Goal: Task Accomplishment & Management: Manage account settings

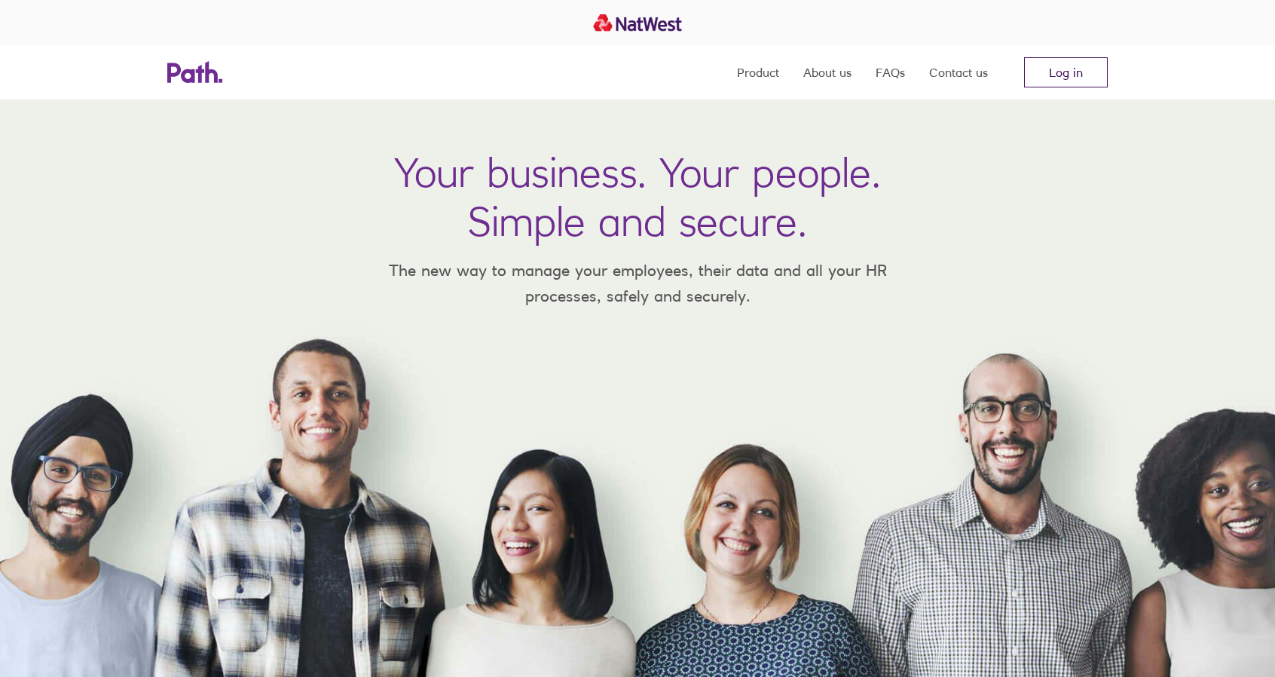
click at [1066, 65] on link "Log in" at bounding box center [1066, 72] width 84 height 30
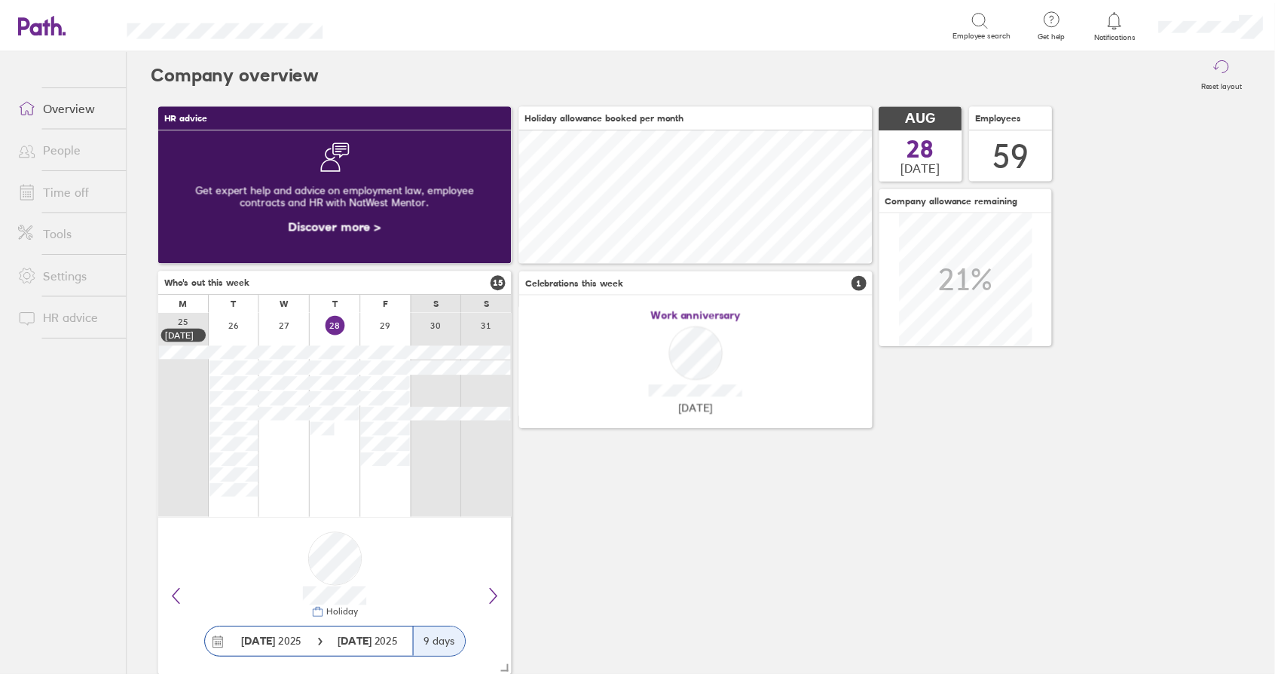
scroll to position [134, 356]
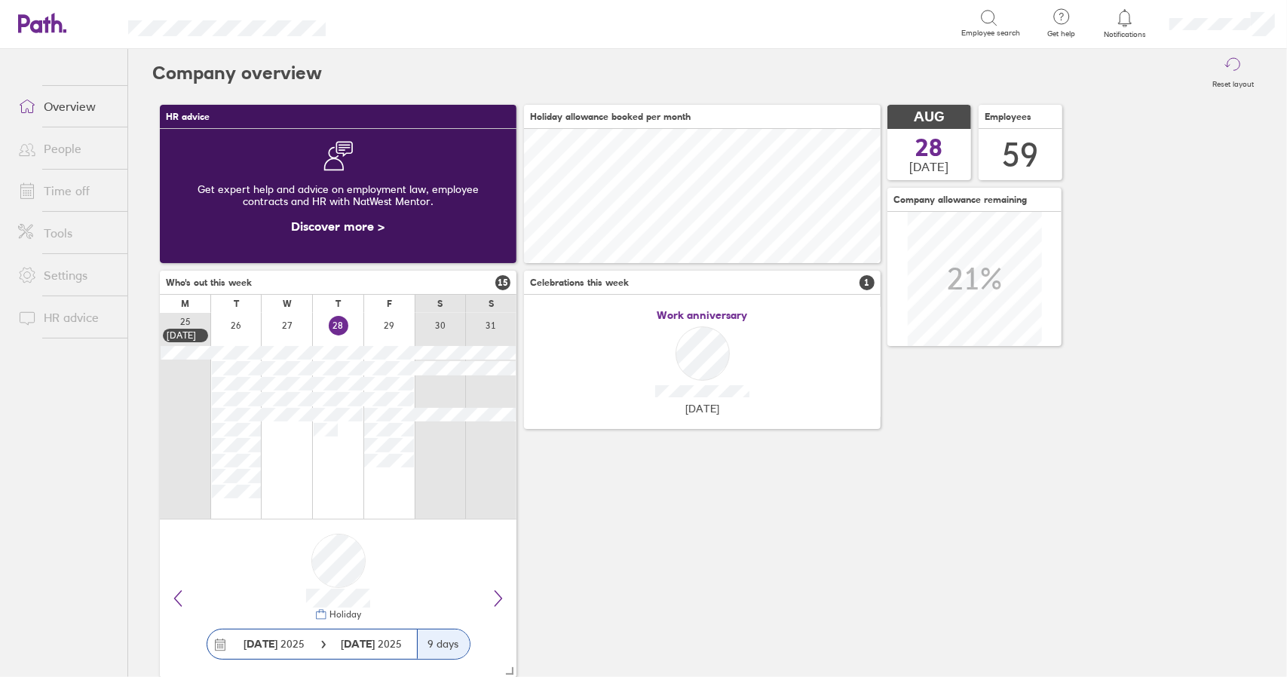
click at [74, 184] on link "Time off" at bounding box center [66, 191] width 121 height 30
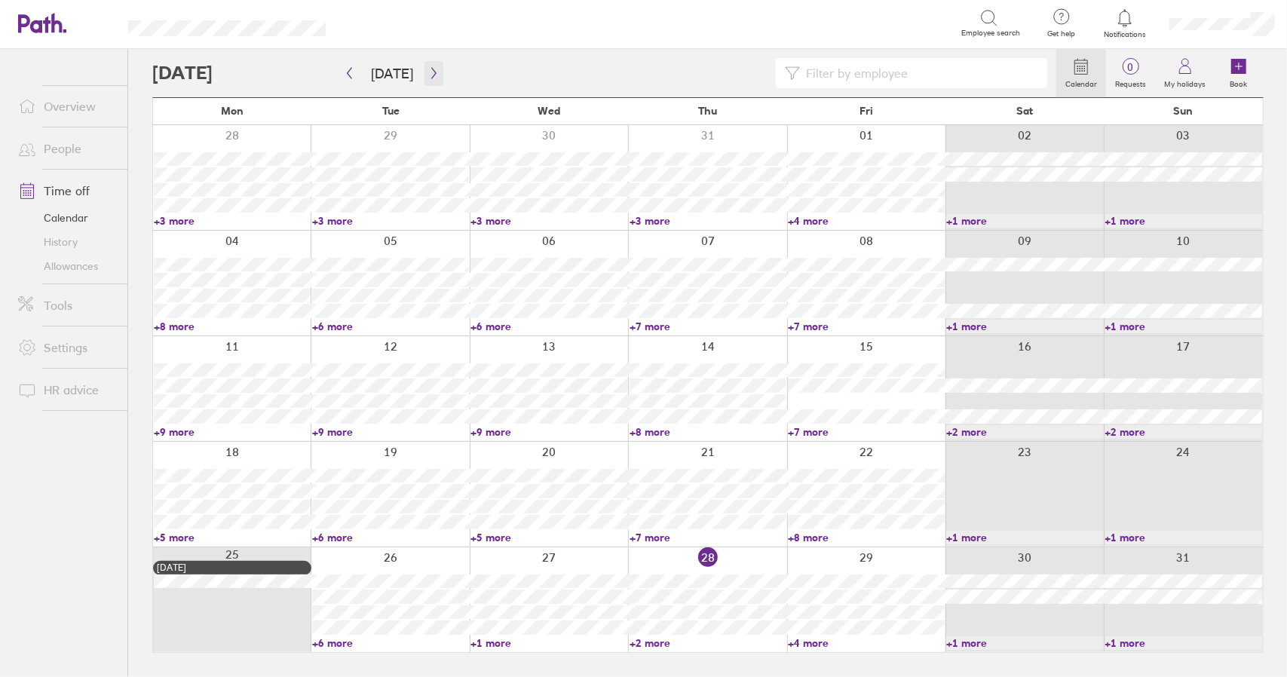
click at [428, 69] on icon "button" at bounding box center [433, 73] width 11 height 12
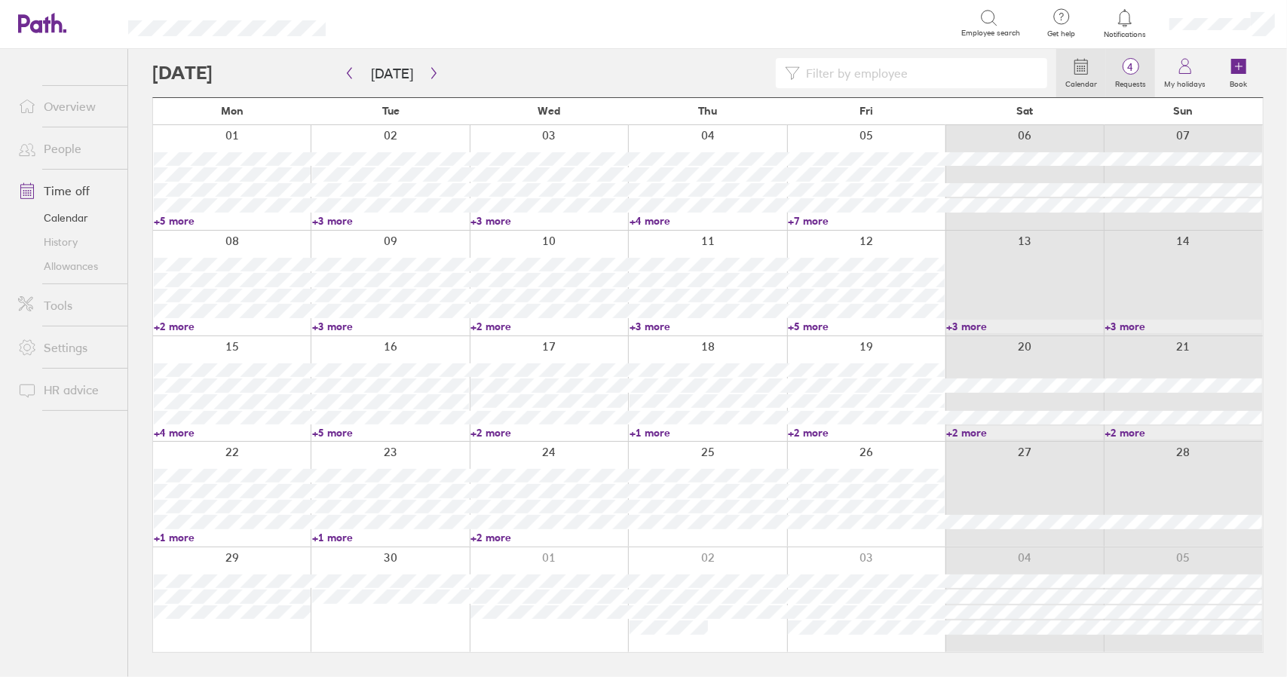
click at [1132, 78] on label "Requests" at bounding box center [1130, 82] width 49 height 14
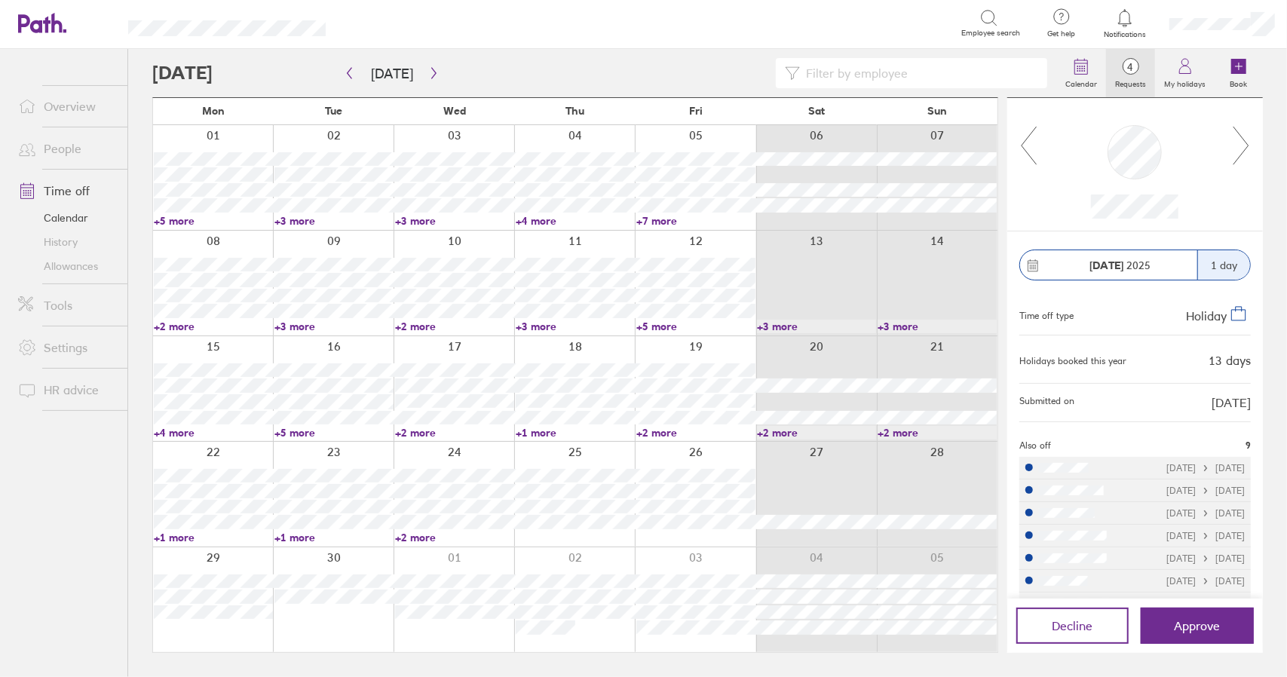
click at [178, 219] on link "+5 more" at bounding box center [213, 221] width 119 height 14
click at [1191, 632] on span "Approve" at bounding box center [1197, 626] width 46 height 14
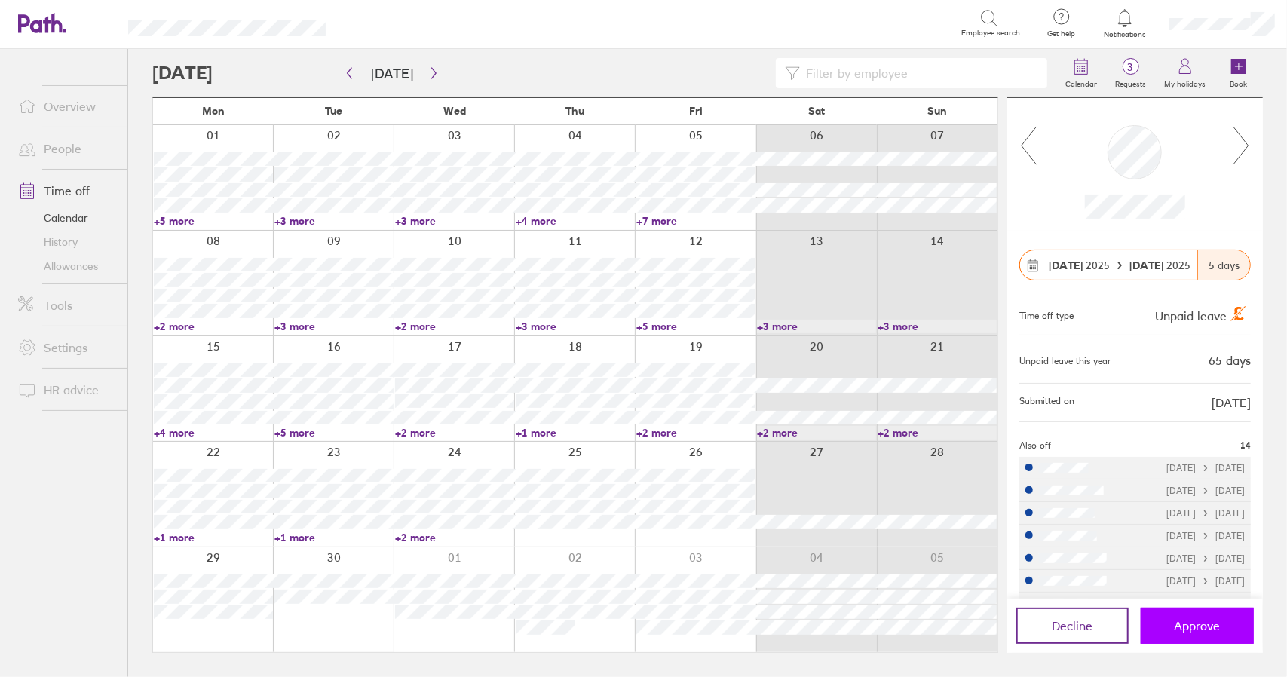
click at [1211, 623] on span "Approve" at bounding box center [1197, 626] width 46 height 14
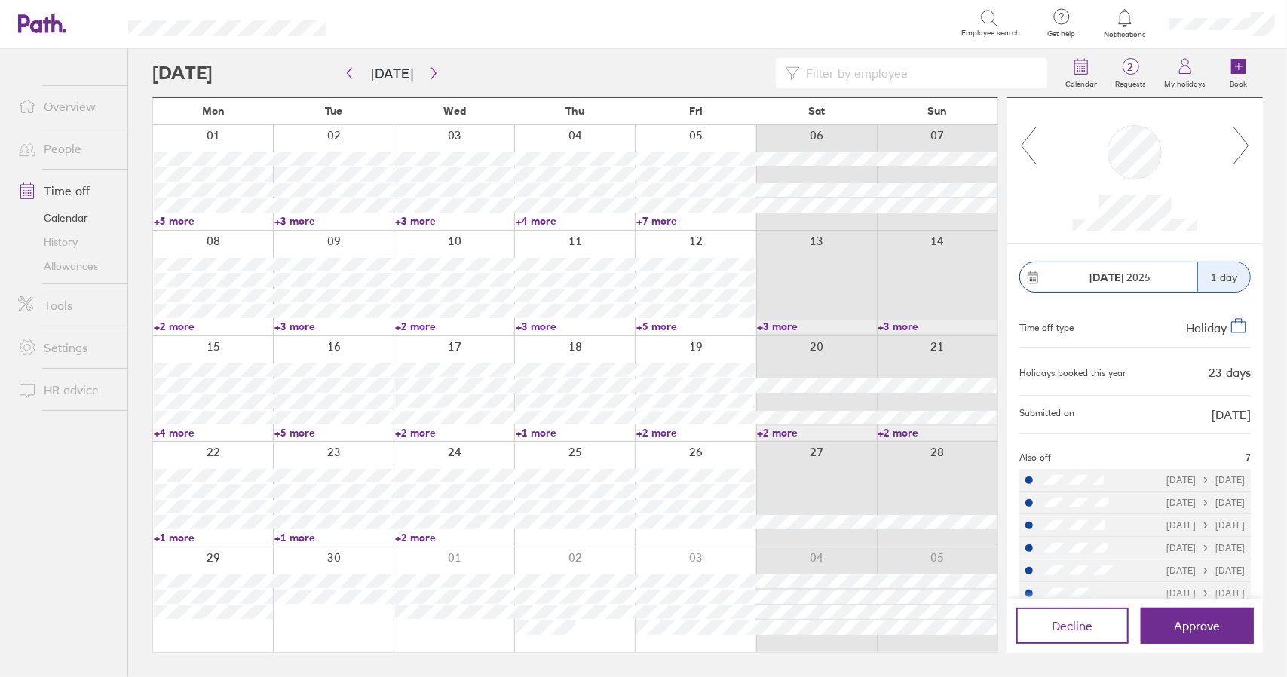
click at [1246, 148] on icon at bounding box center [1240, 146] width 15 height 38
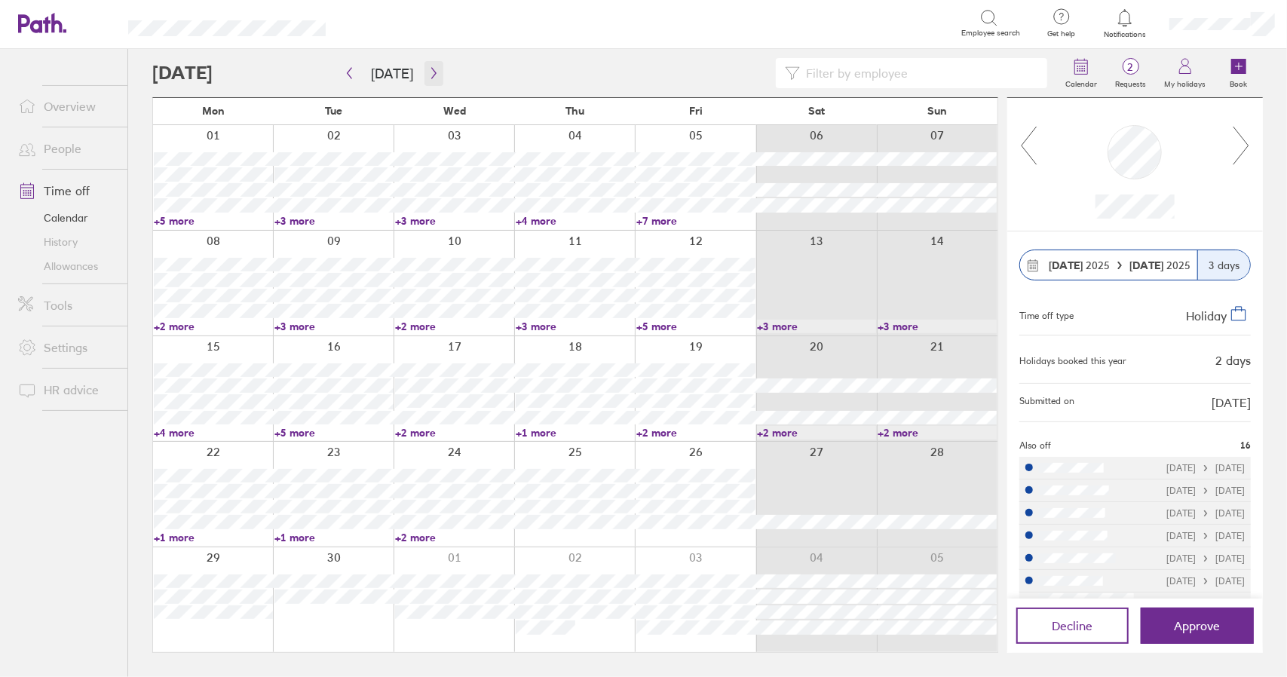
click at [430, 69] on icon "button" at bounding box center [433, 73] width 11 height 12
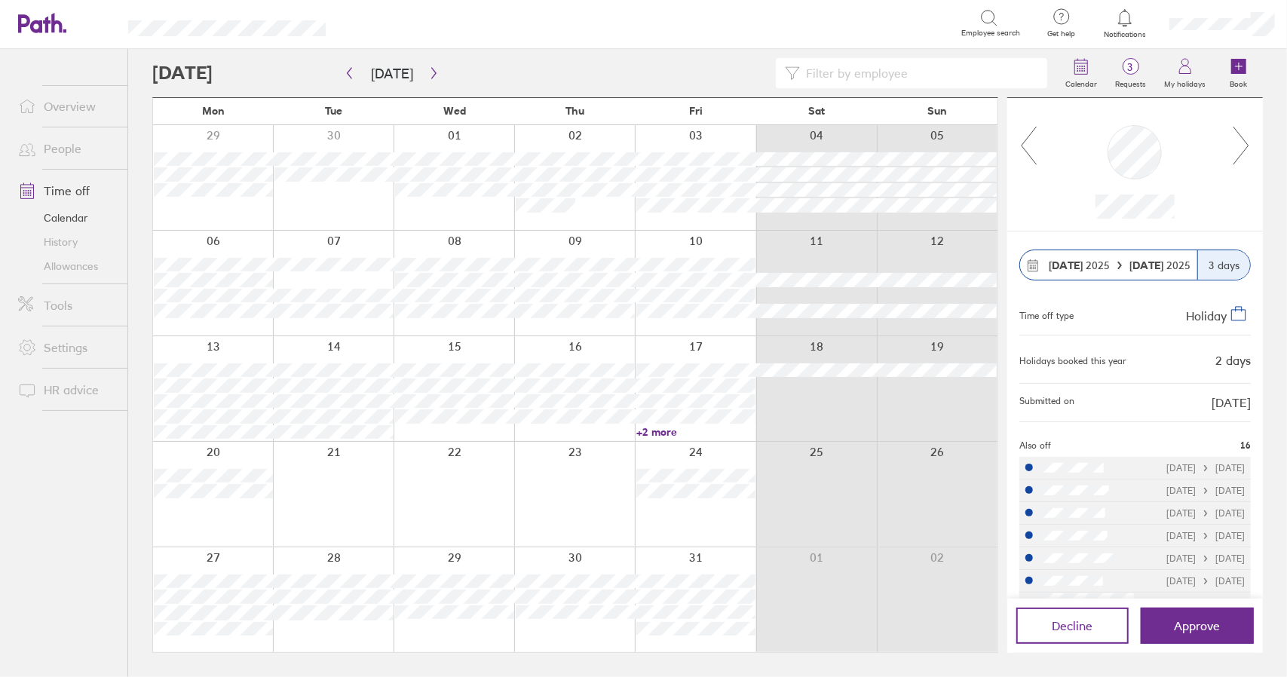
click at [1248, 148] on icon at bounding box center [1241, 145] width 19 height 41
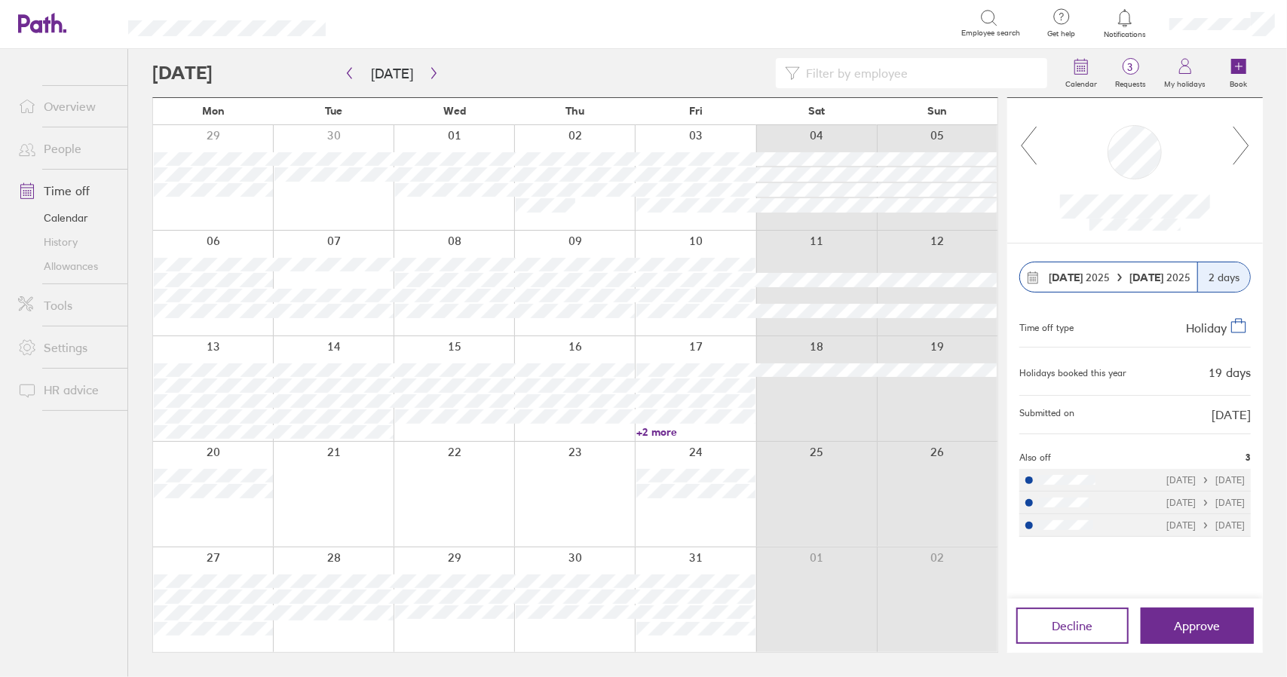
click at [1248, 148] on icon at bounding box center [1241, 145] width 19 height 41
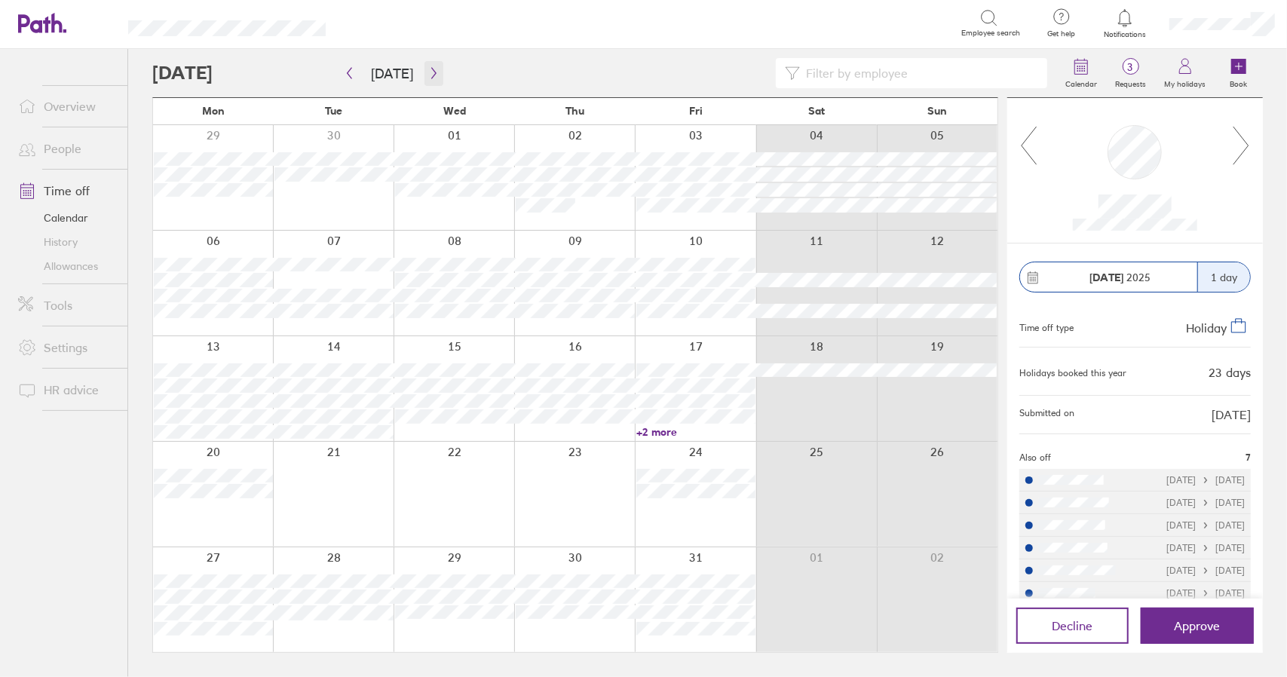
click at [434, 75] on icon "button" at bounding box center [433, 73] width 11 height 12
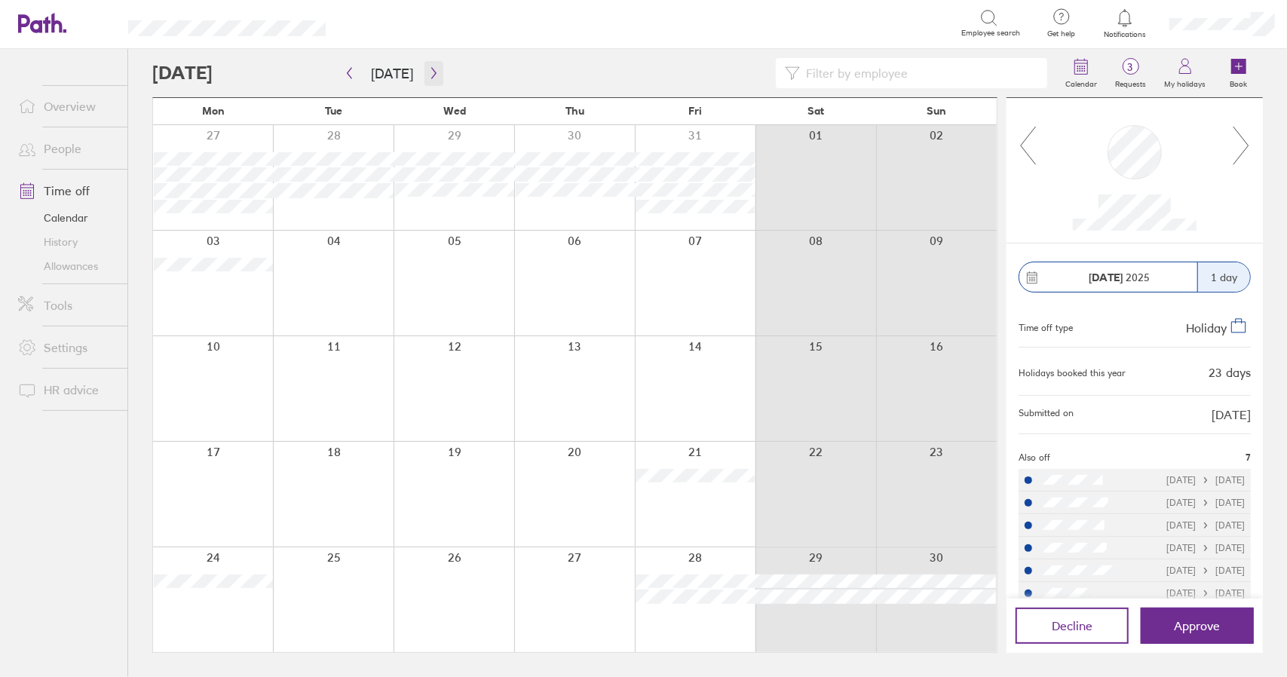
click at [434, 75] on icon "button" at bounding box center [433, 73] width 11 height 12
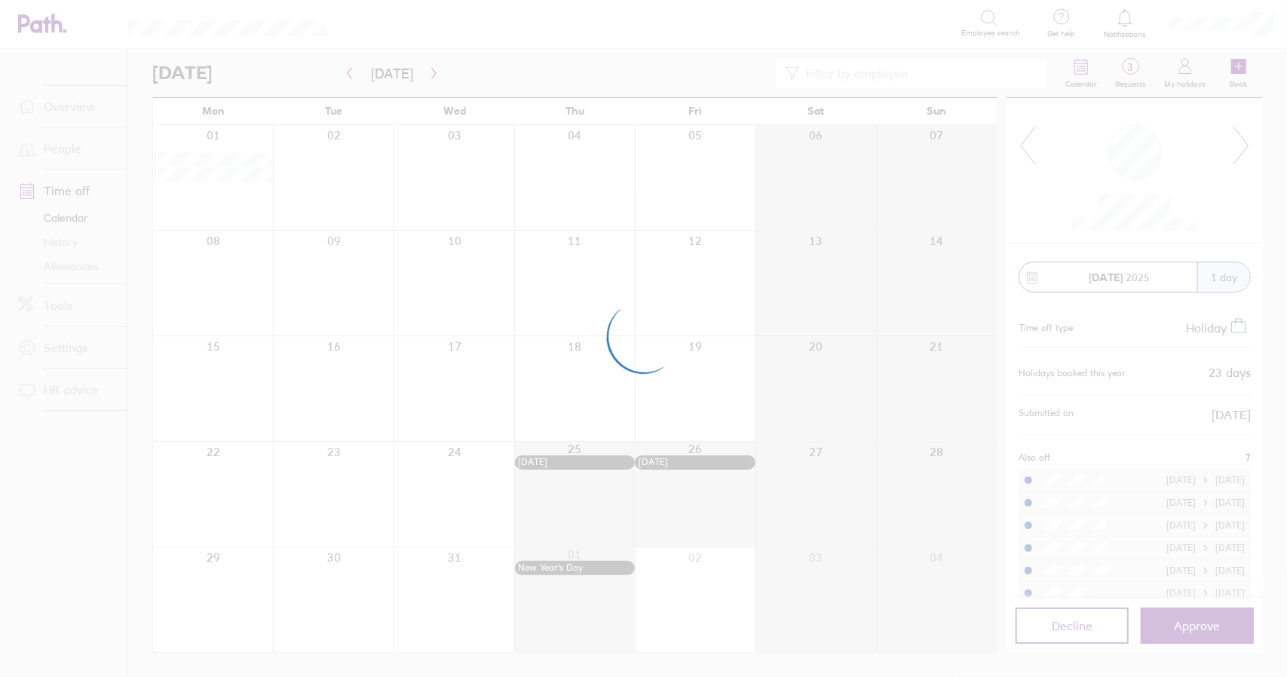
drag, startPoint x: 430, startPoint y: 75, endPoint x: 487, endPoint y: 60, distance: 59.2
click at [487, 60] on div at bounding box center [643, 338] width 1287 height 677
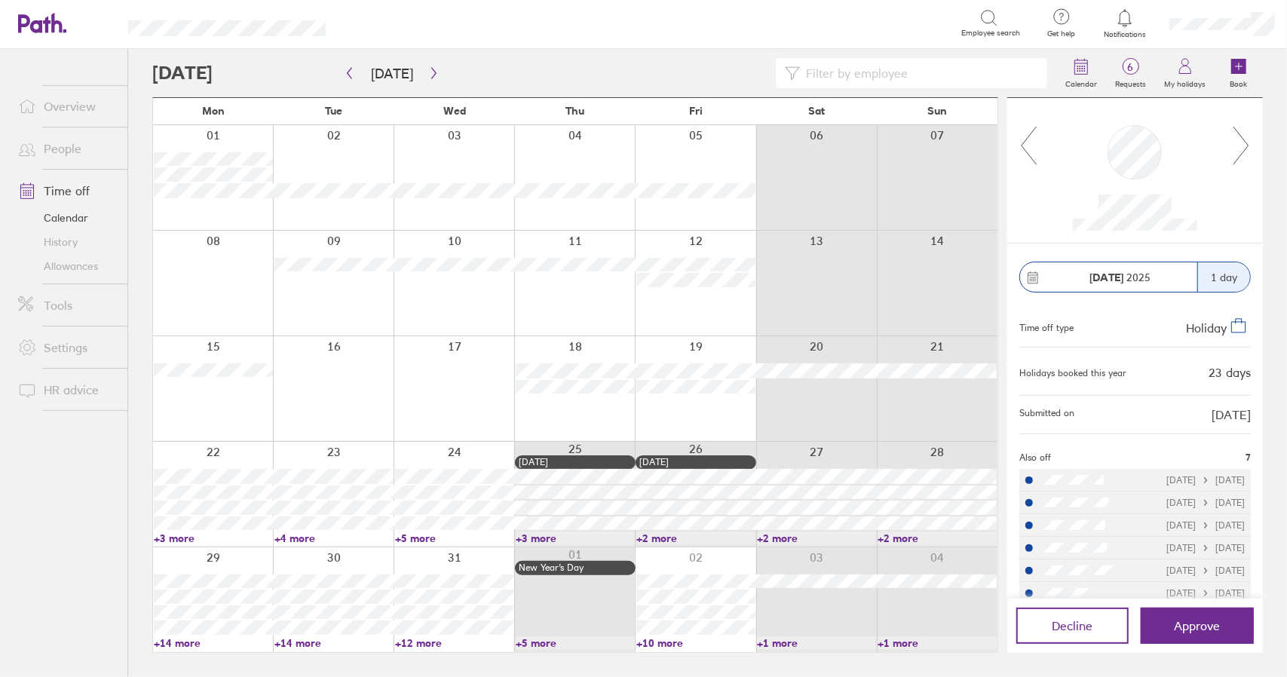
click at [1245, 144] on icon at bounding box center [1241, 145] width 19 height 41
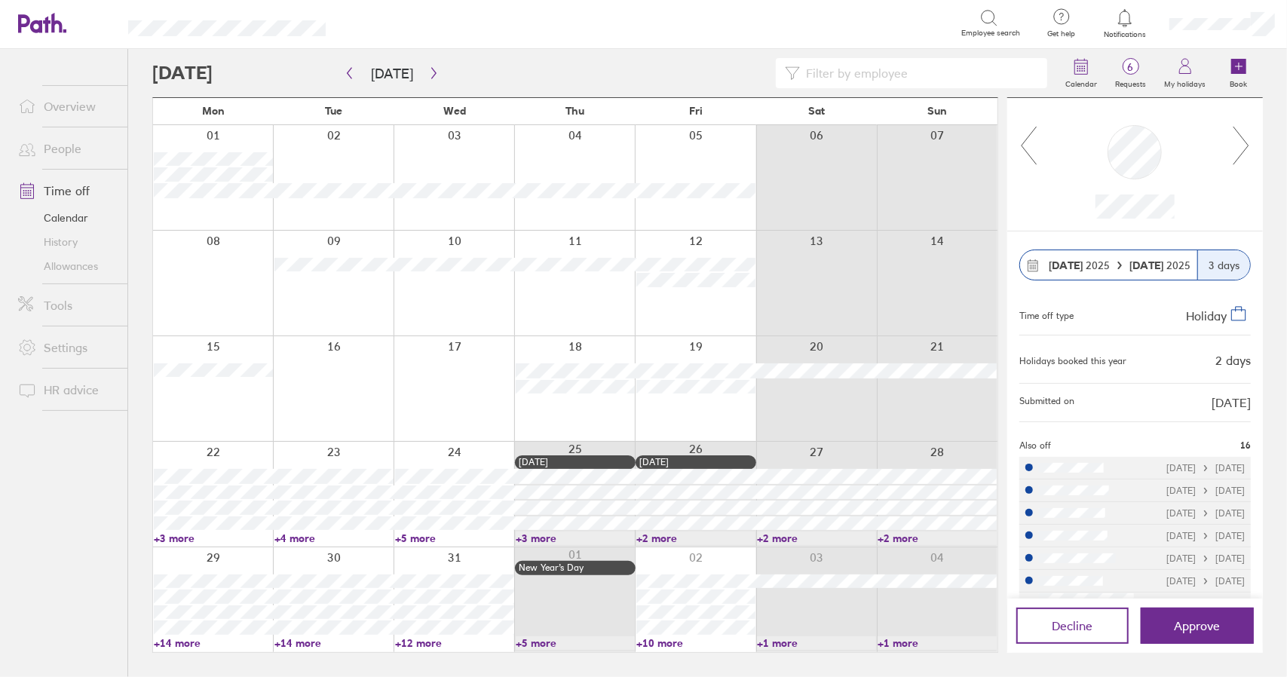
click at [1245, 144] on icon at bounding box center [1241, 145] width 19 height 41
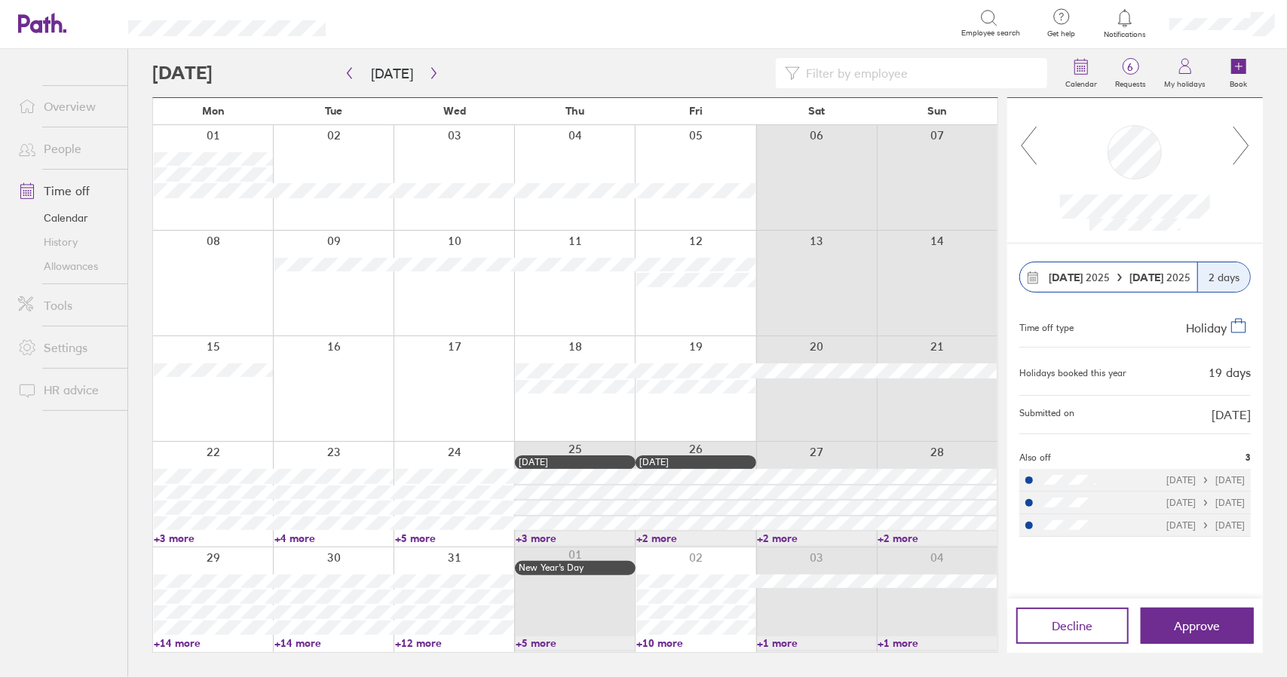
click at [1245, 144] on icon at bounding box center [1241, 145] width 19 height 41
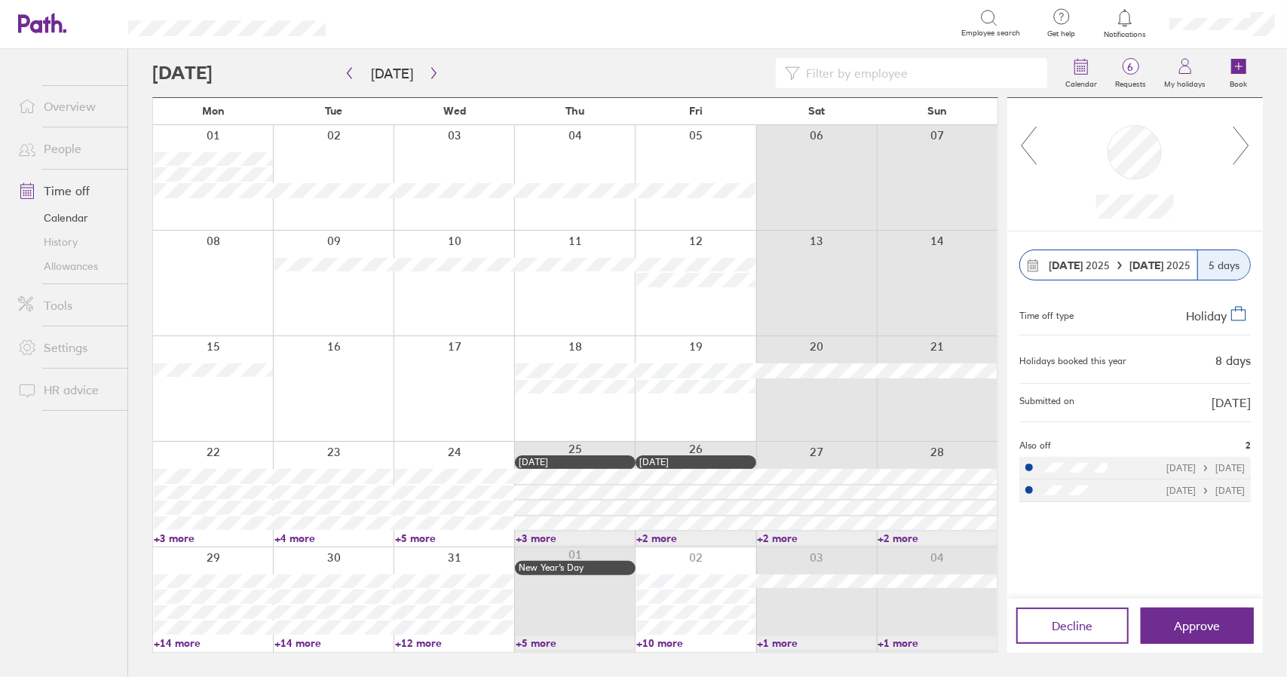
click at [1245, 144] on icon at bounding box center [1241, 145] width 19 height 41
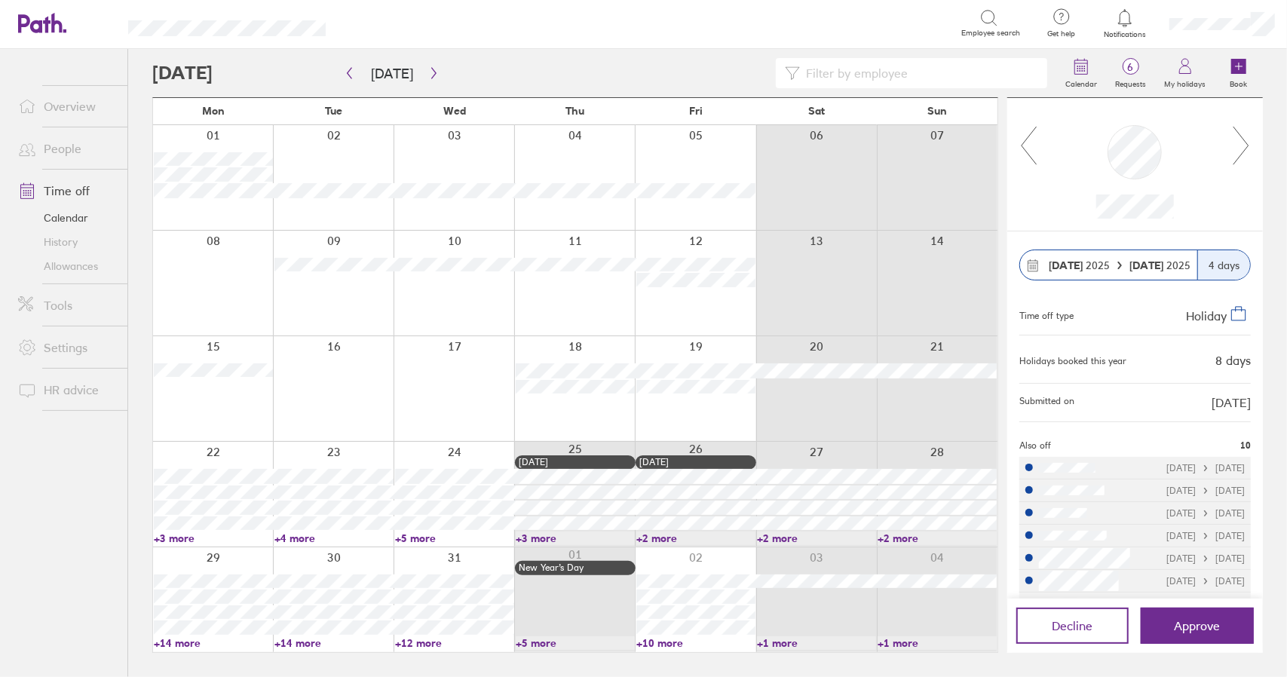
click at [1245, 144] on icon at bounding box center [1241, 145] width 19 height 41
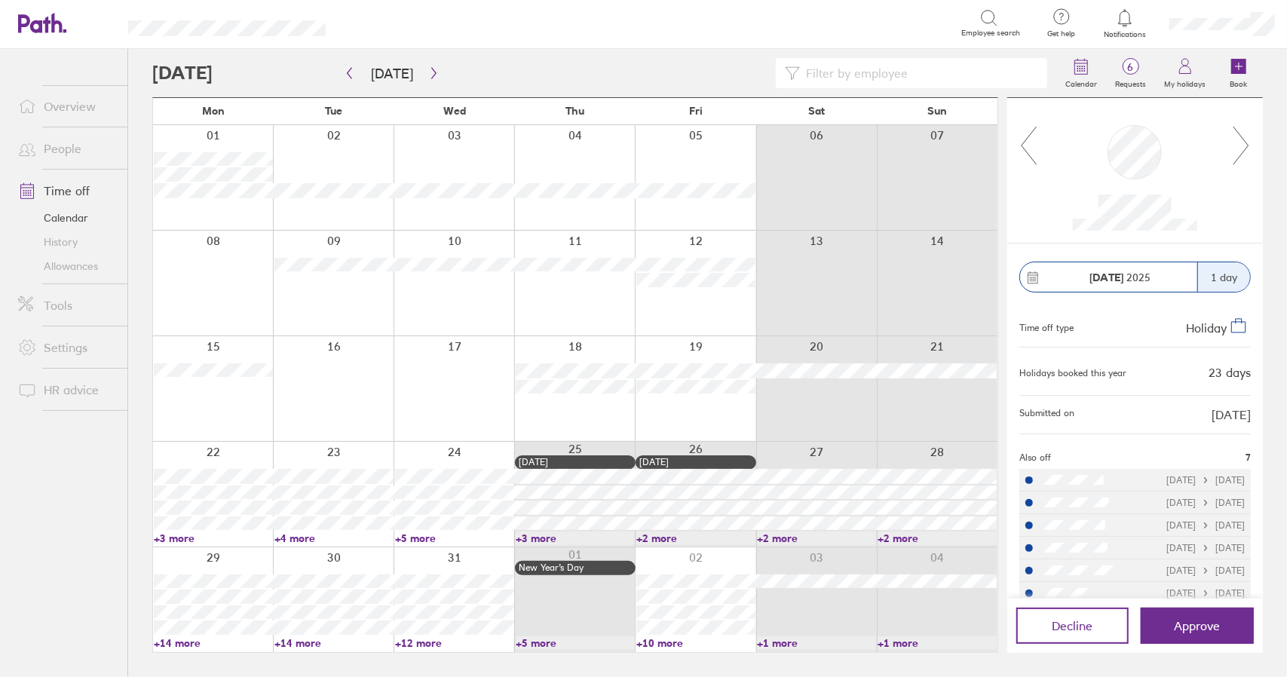
click at [1245, 144] on icon at bounding box center [1241, 145] width 19 height 41
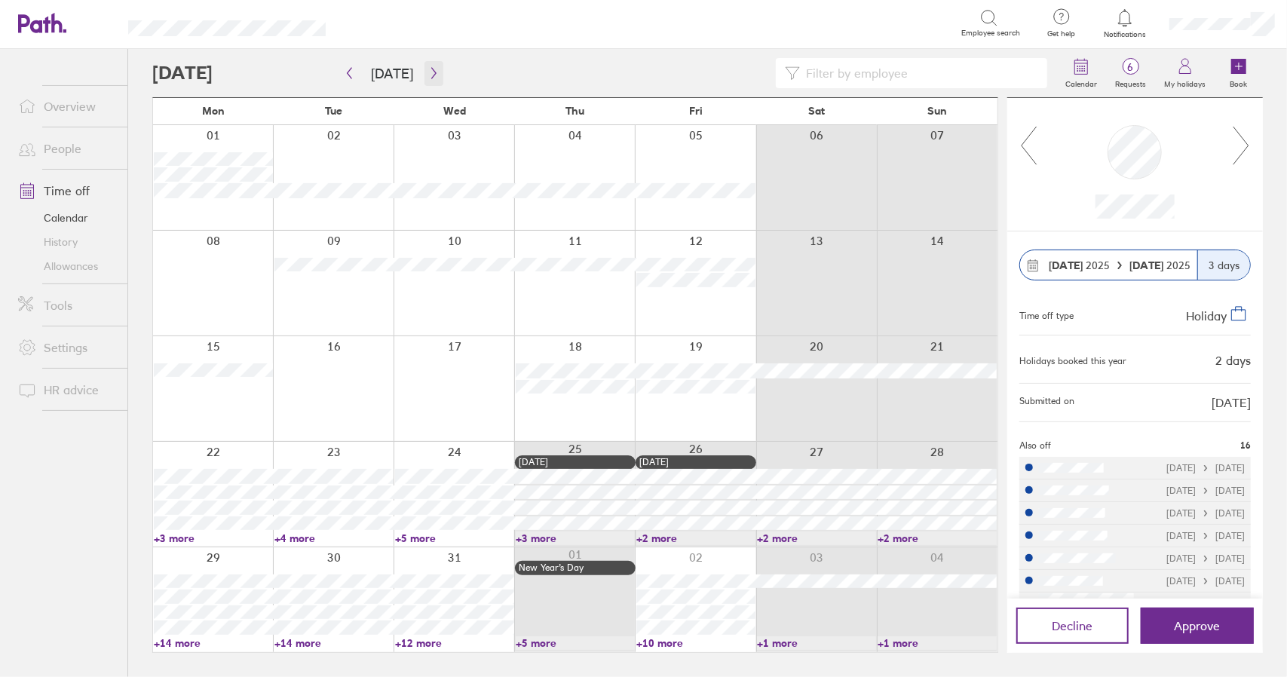
click at [431, 70] on icon "button" at bounding box center [433, 73] width 11 height 12
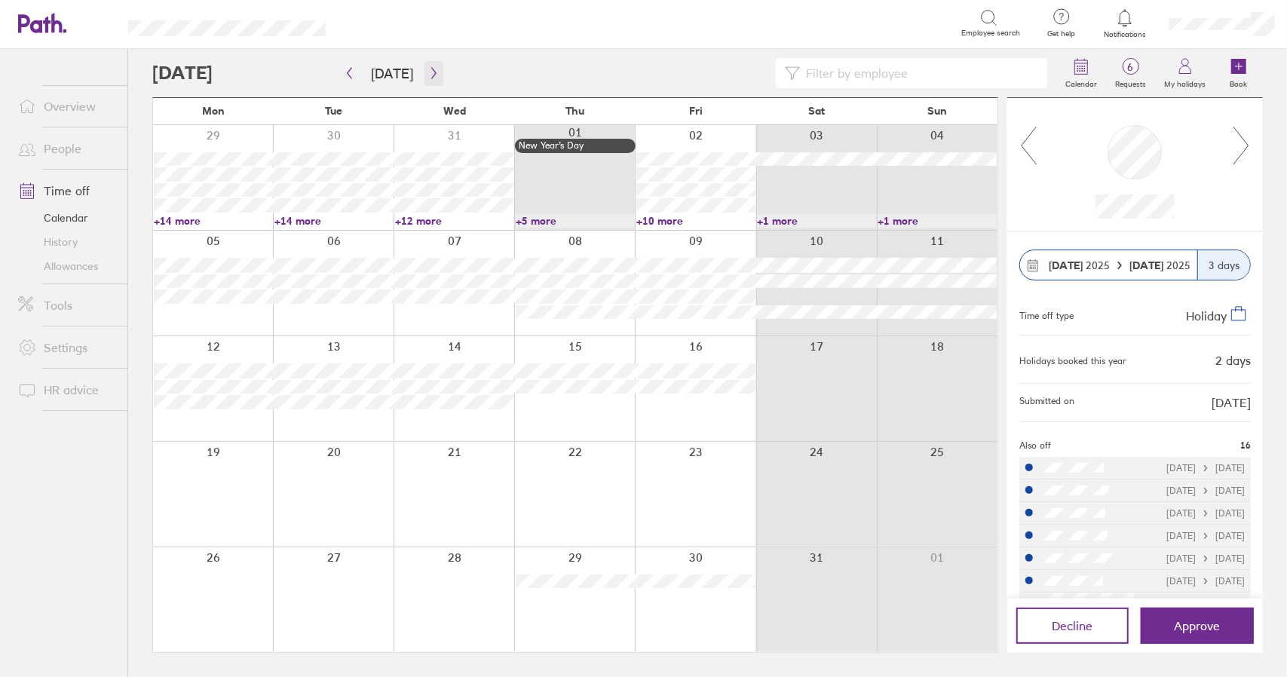
click at [434, 75] on icon "button" at bounding box center [433, 73] width 11 height 12
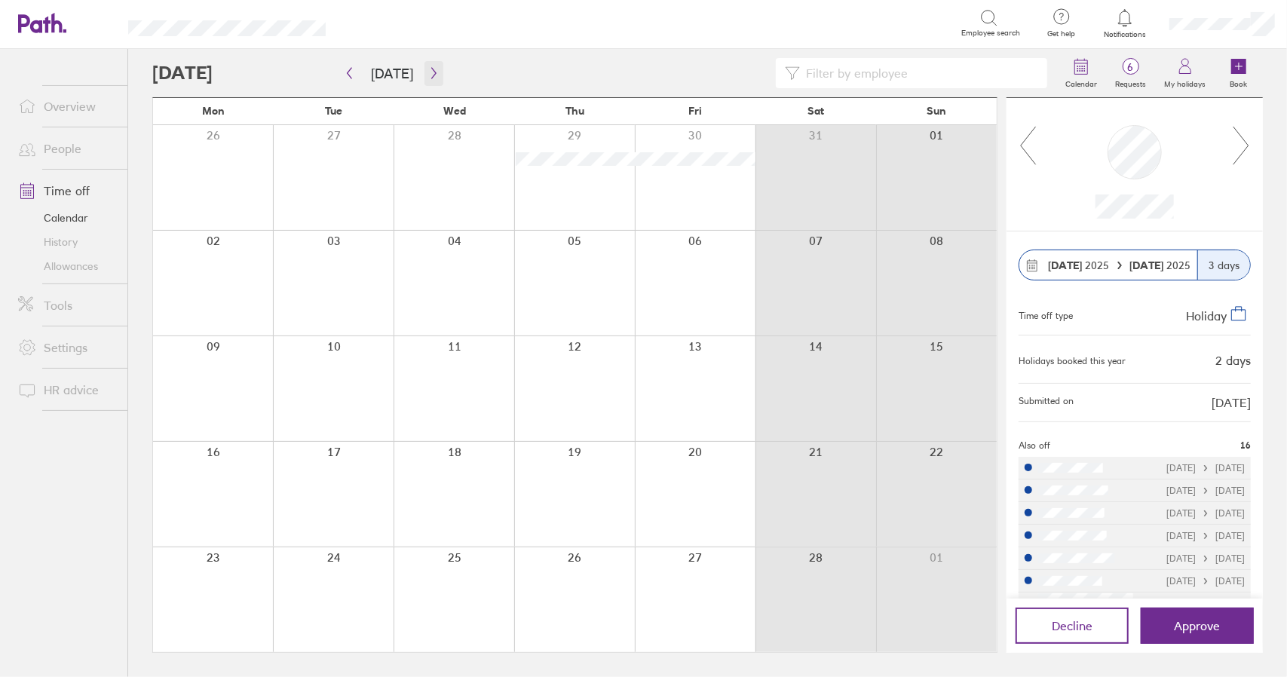
click at [432, 75] on icon "button" at bounding box center [433, 73] width 11 height 12
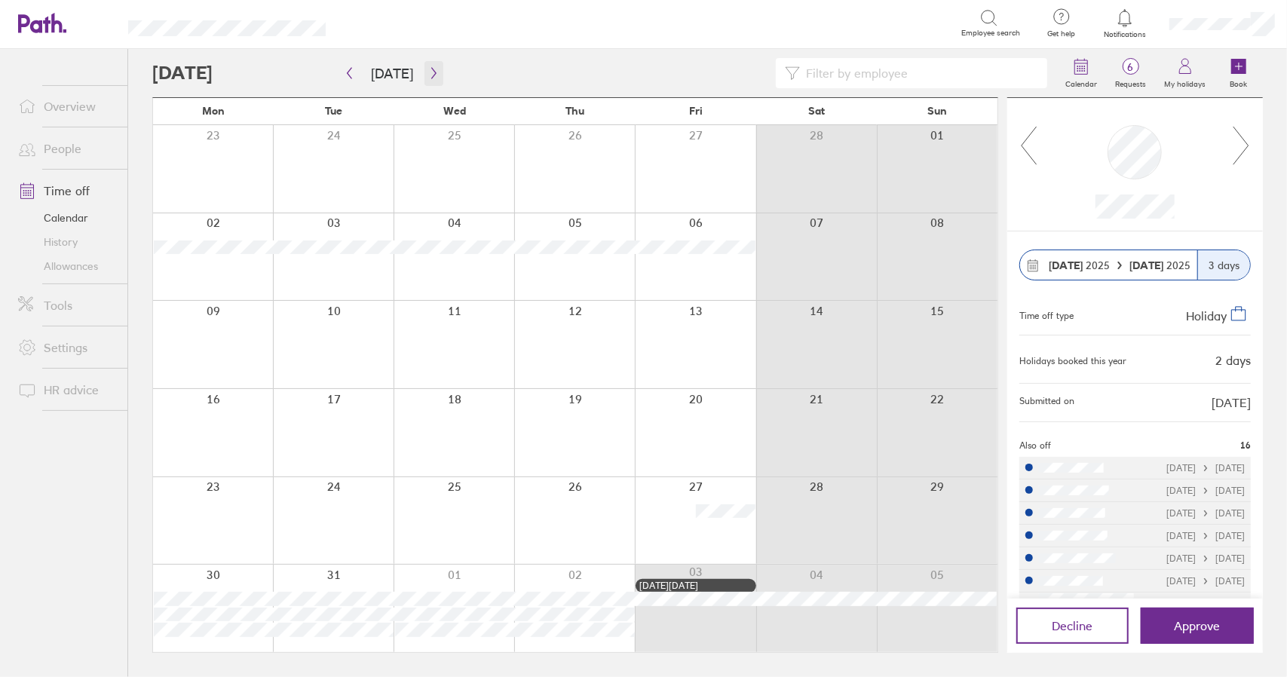
click at [432, 75] on icon "button" at bounding box center [433, 73] width 11 height 12
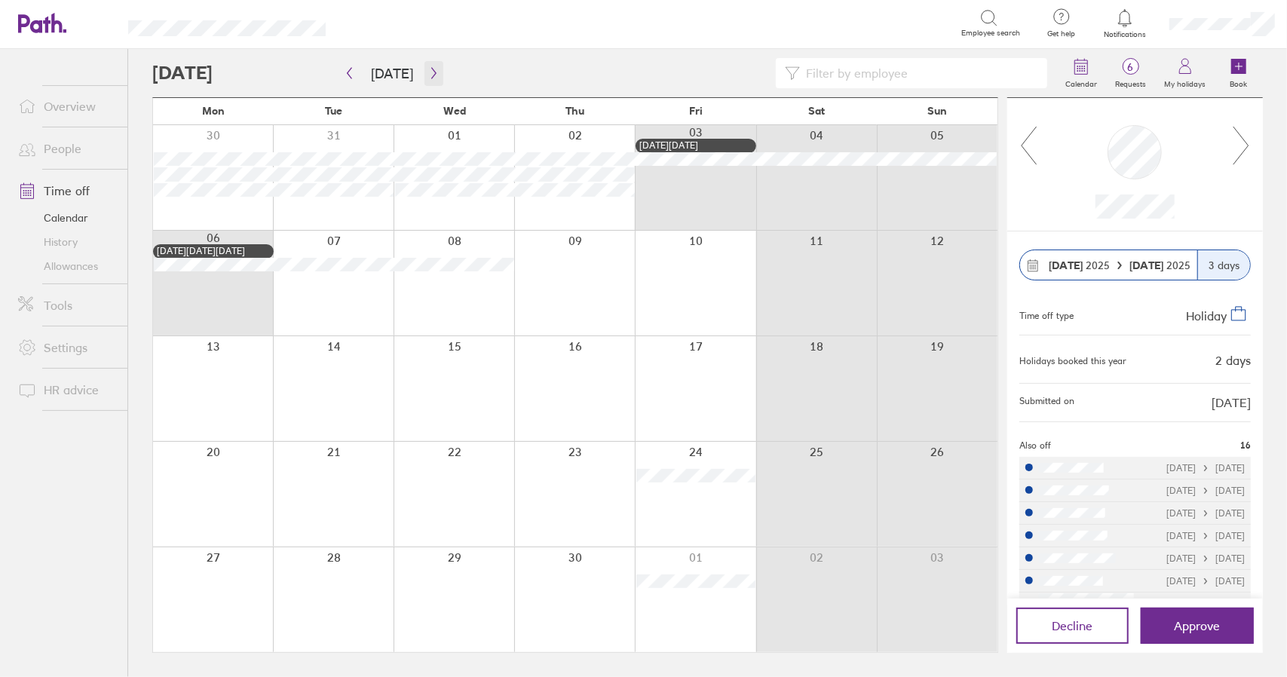
click at [432, 75] on icon "button" at bounding box center [433, 73] width 11 height 12
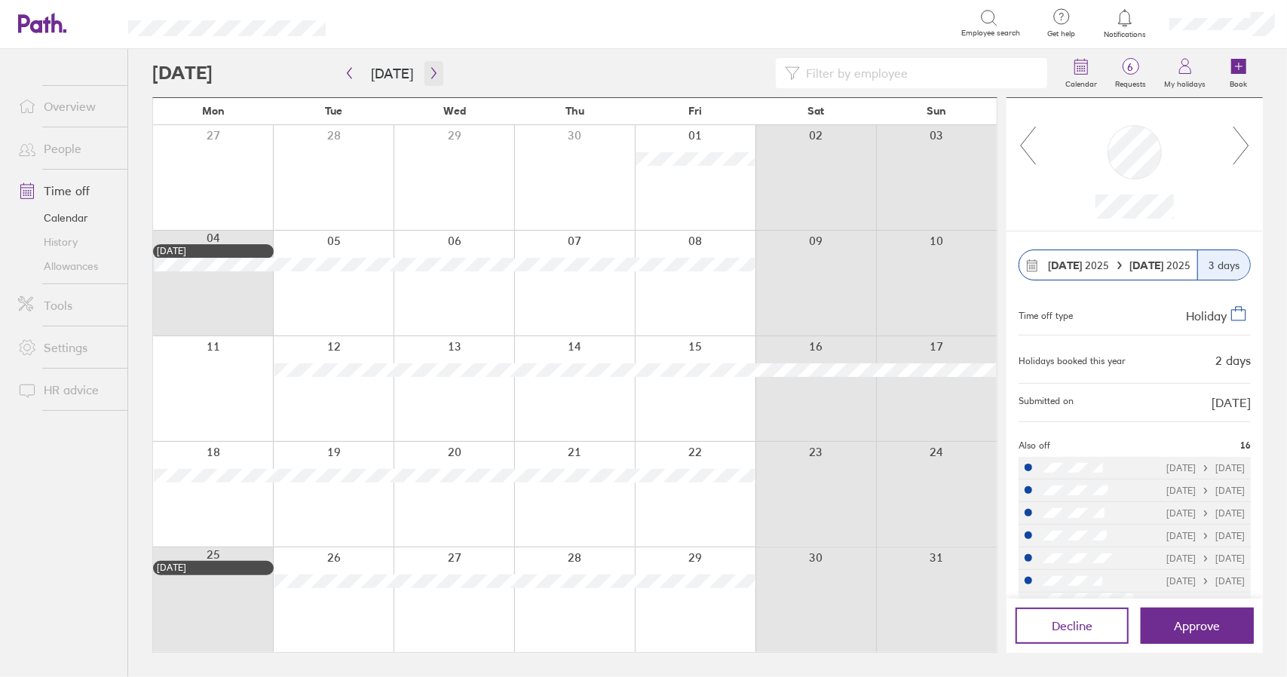
click at [432, 75] on icon "button" at bounding box center [433, 73] width 11 height 12
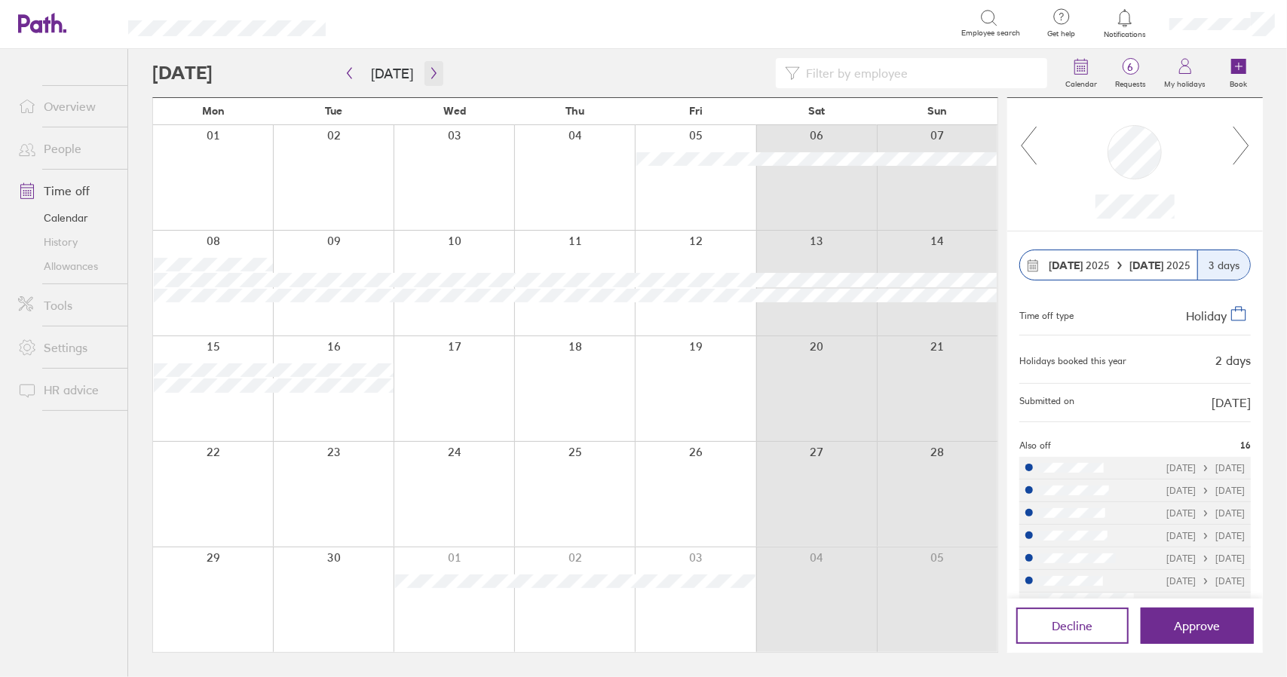
click at [432, 75] on icon "button" at bounding box center [433, 73] width 11 height 12
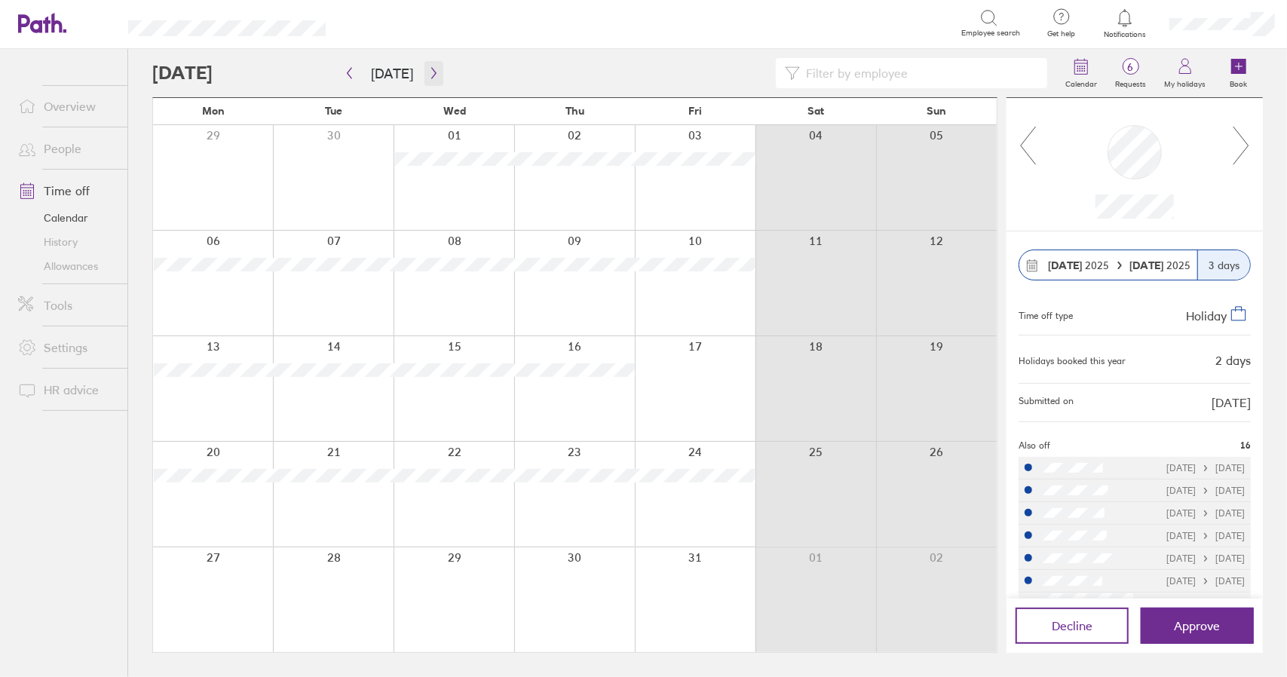
click at [432, 75] on icon "button" at bounding box center [433, 73] width 11 height 12
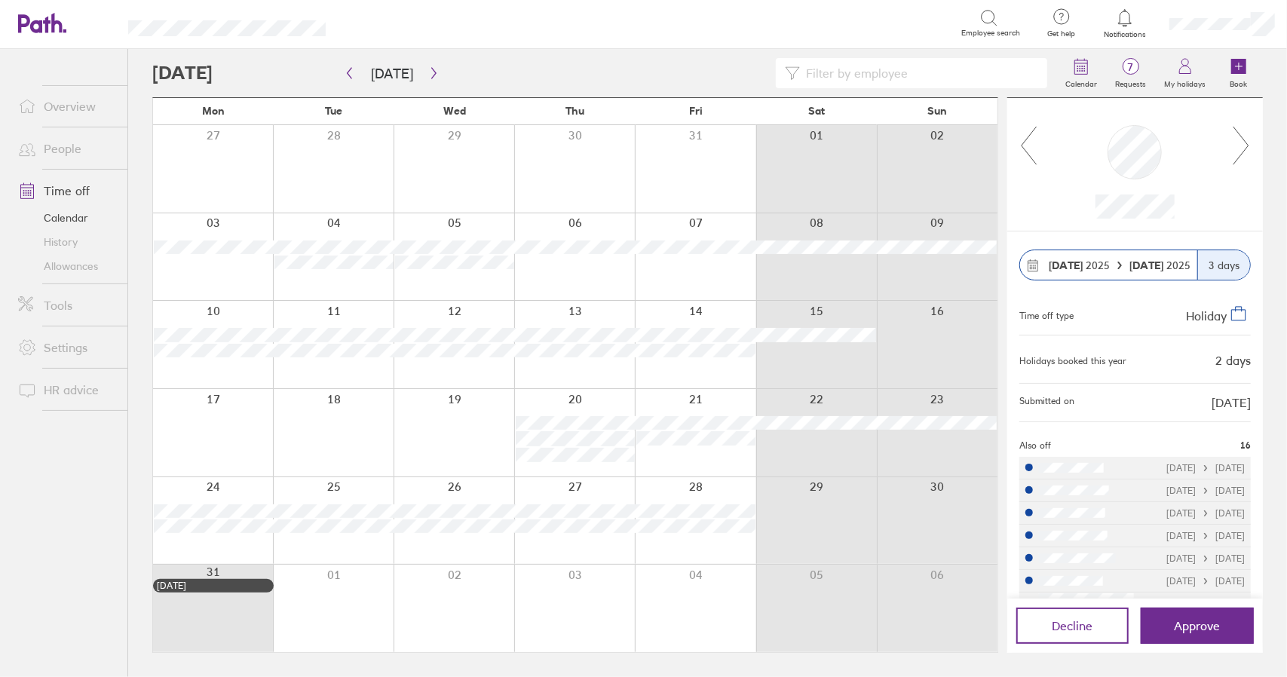
click at [1244, 142] on icon at bounding box center [1241, 145] width 19 height 41
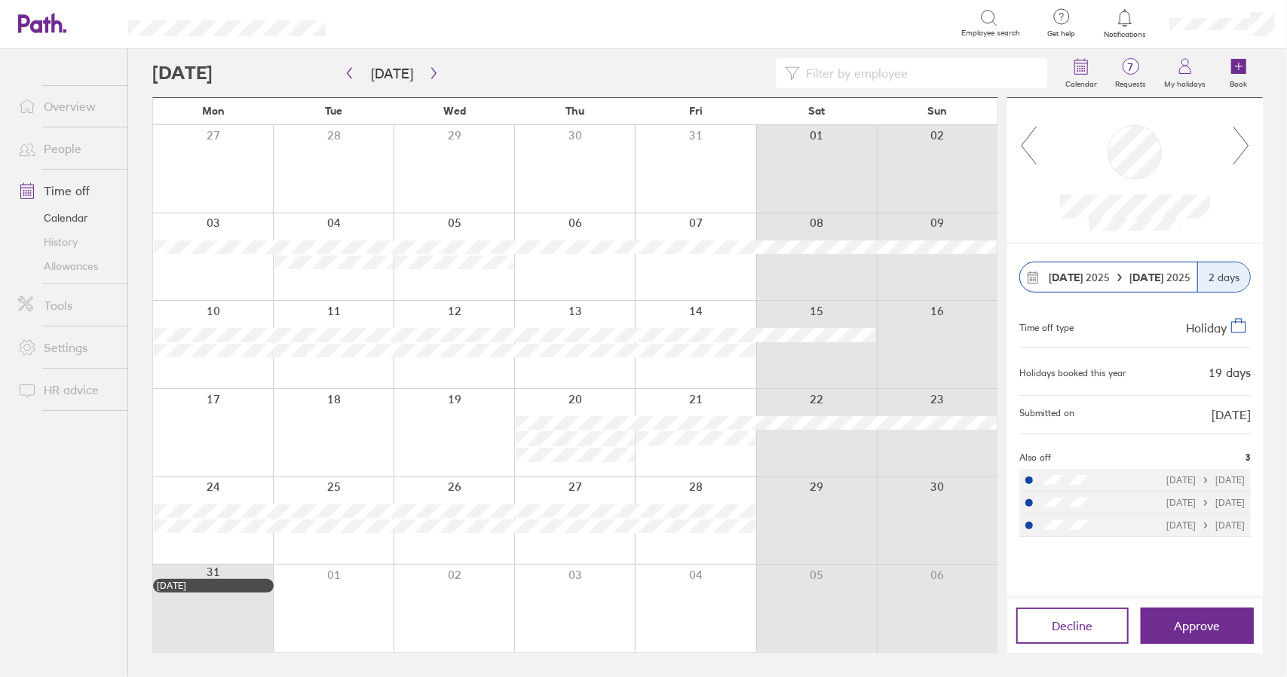
click at [1244, 142] on icon at bounding box center [1241, 145] width 19 height 41
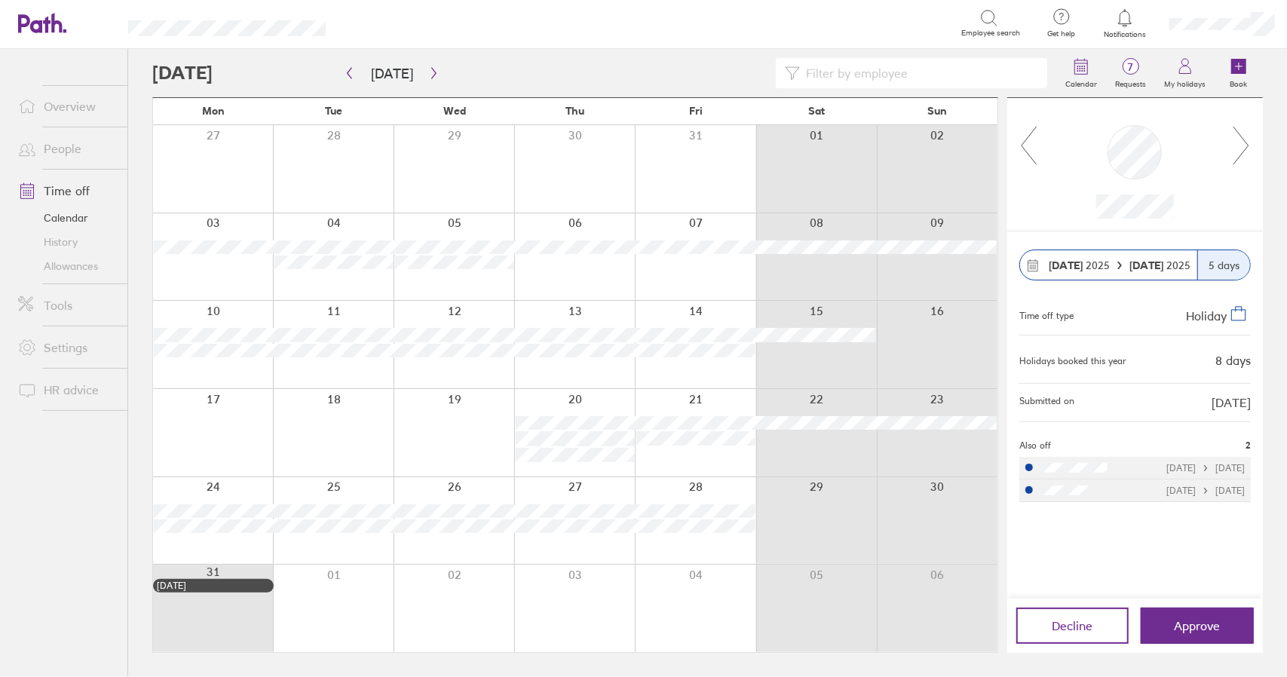
click at [1244, 142] on icon at bounding box center [1241, 145] width 19 height 41
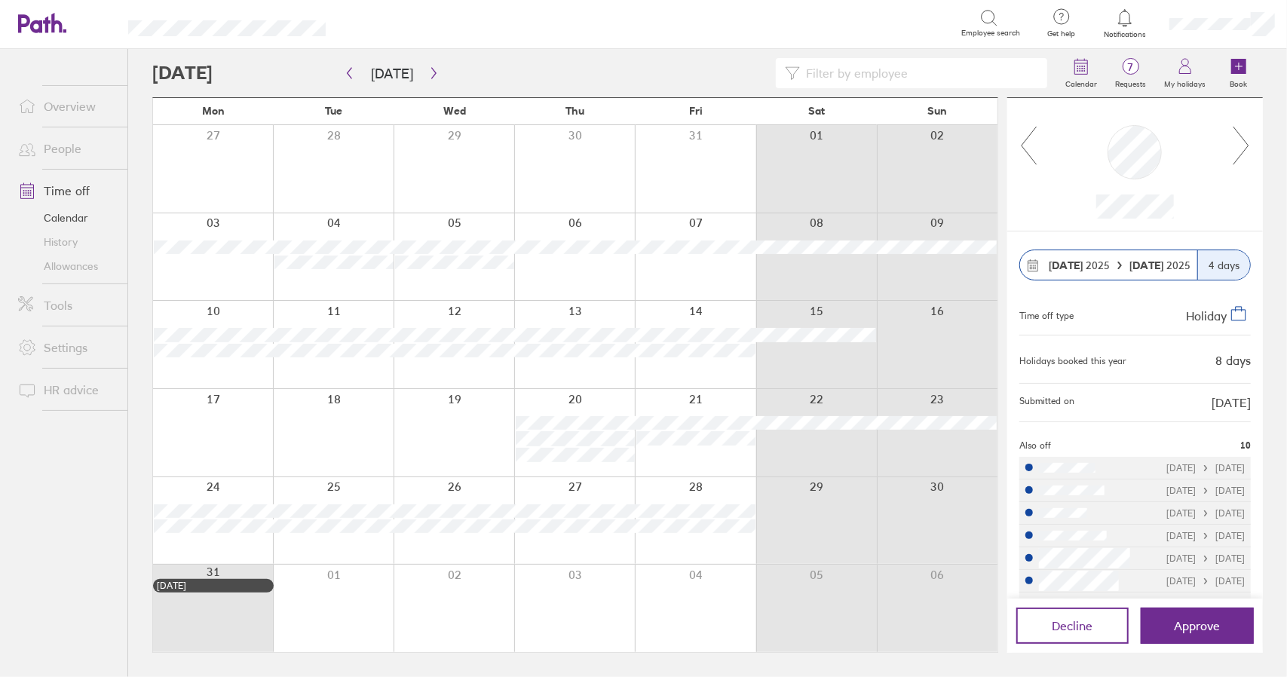
click at [1244, 142] on icon at bounding box center [1241, 145] width 19 height 41
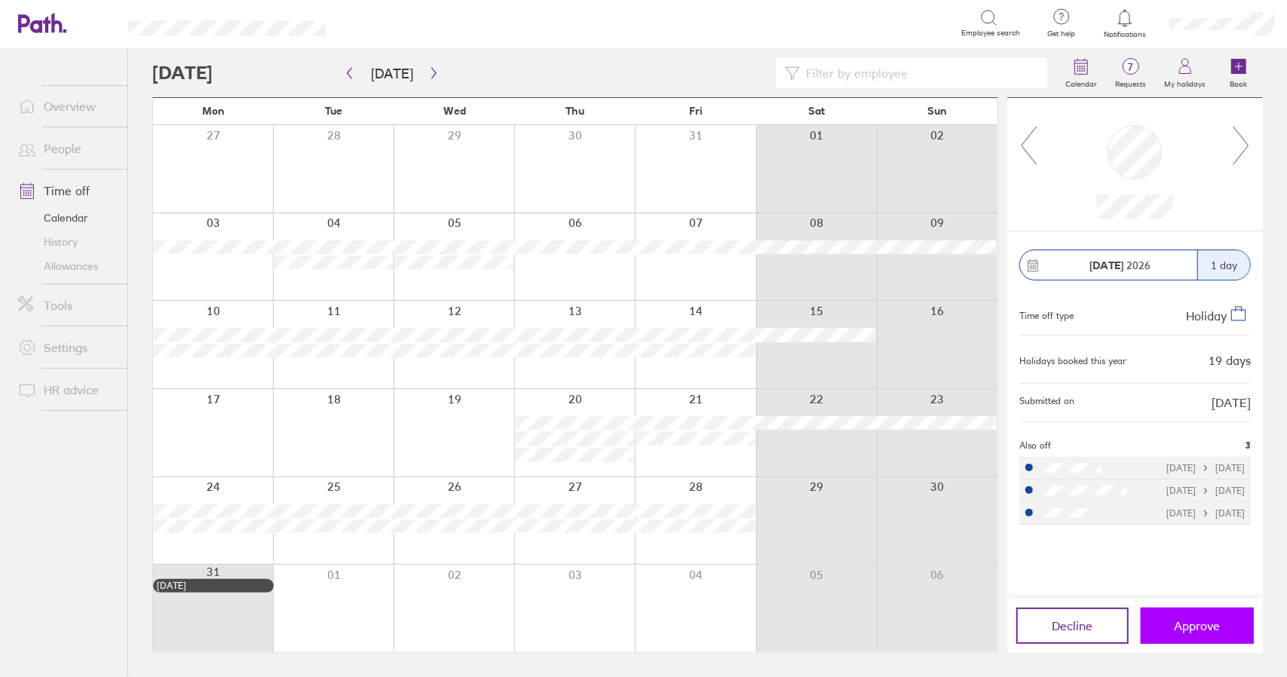
click at [1197, 625] on span "Approve" at bounding box center [1197, 626] width 46 height 14
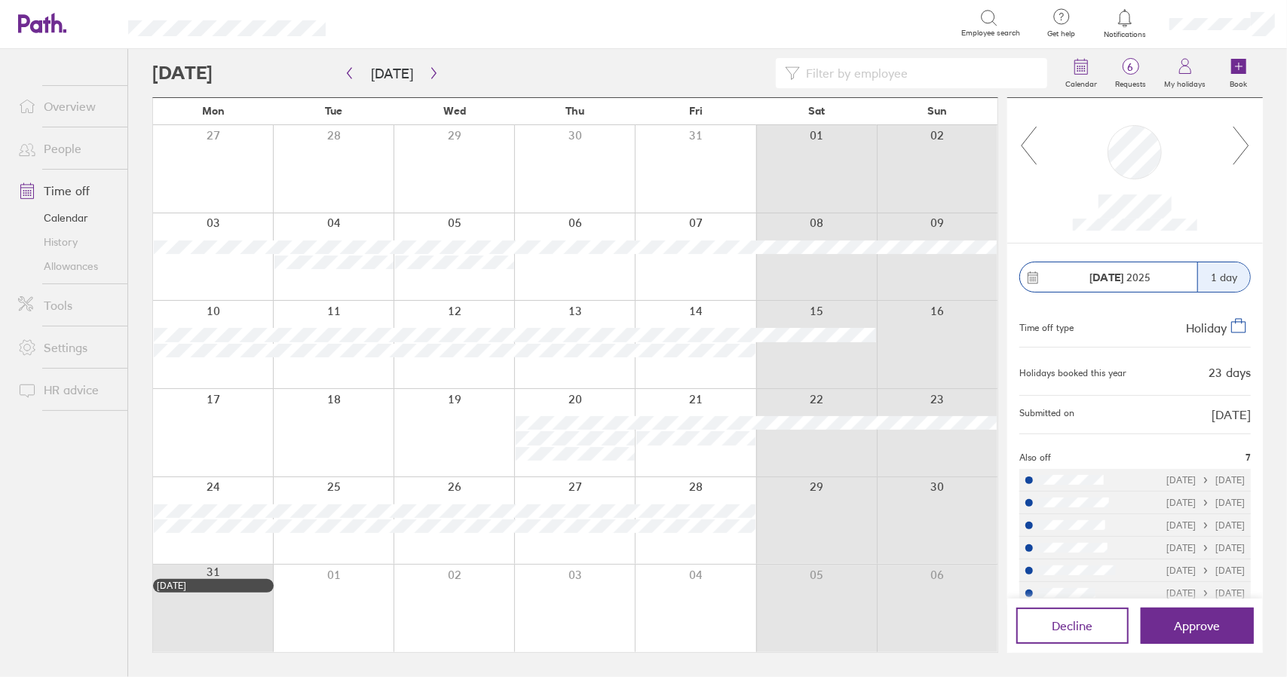
click at [68, 188] on link "Time off" at bounding box center [66, 191] width 121 height 30
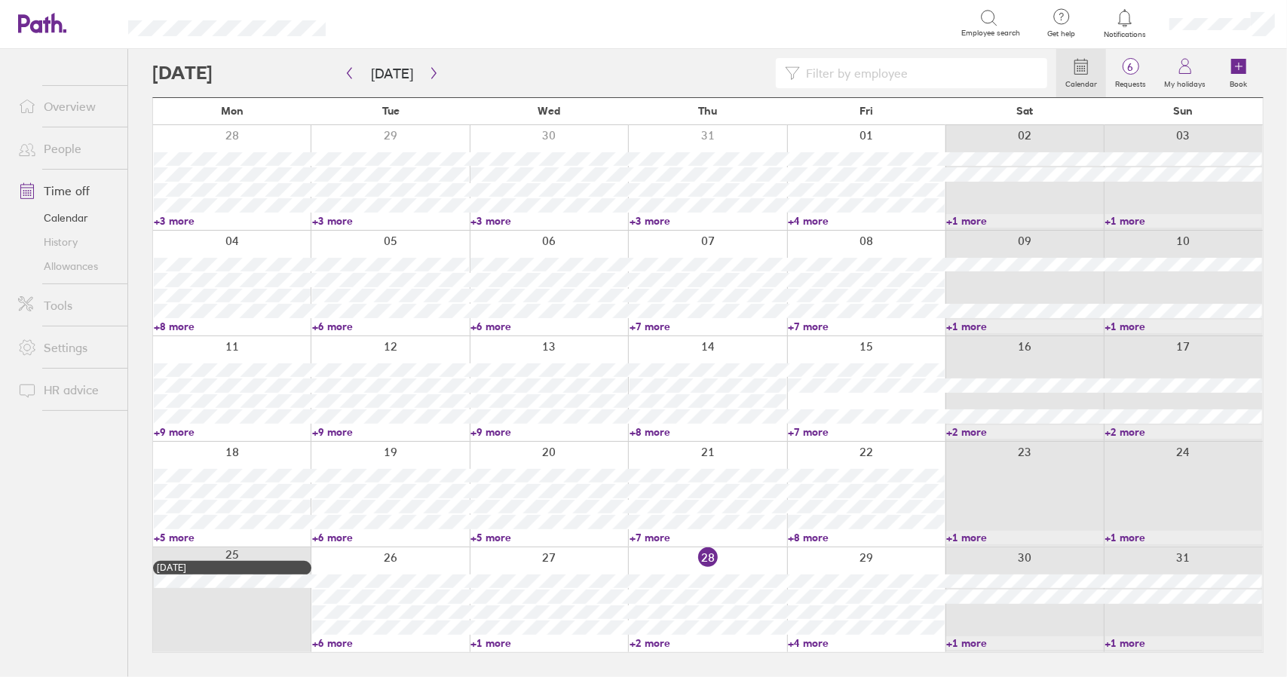
click at [72, 188] on link "Time off" at bounding box center [66, 191] width 121 height 30
click at [75, 192] on link "Time off" at bounding box center [66, 191] width 121 height 30
click at [811, 636] on link "+4 more" at bounding box center [866, 643] width 157 height 14
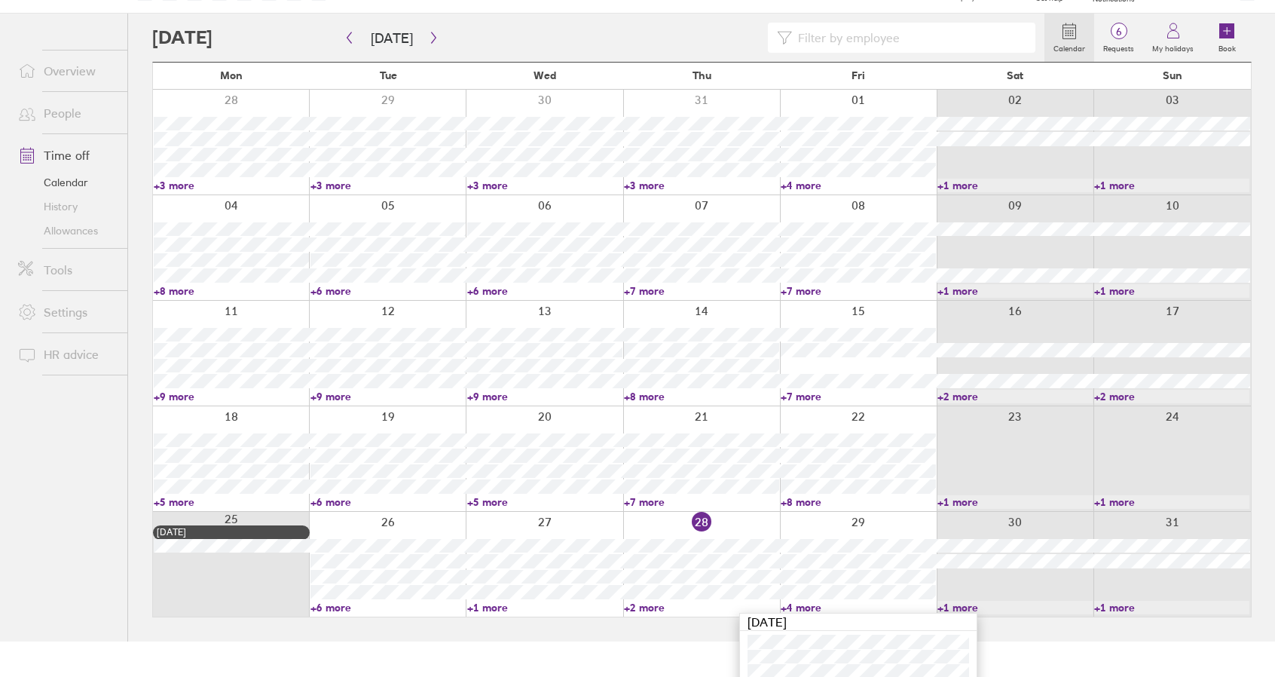
scroll to position [117, 0]
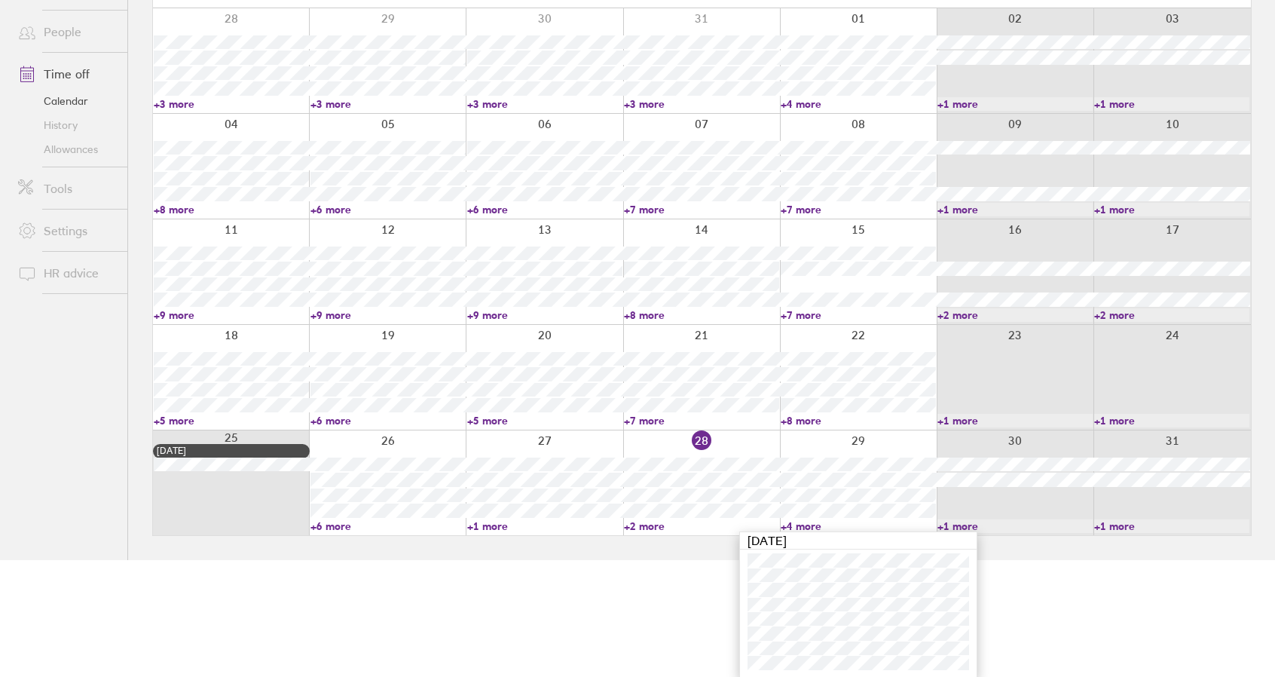
click at [659, 525] on link "+2 more" at bounding box center [701, 526] width 155 height 14
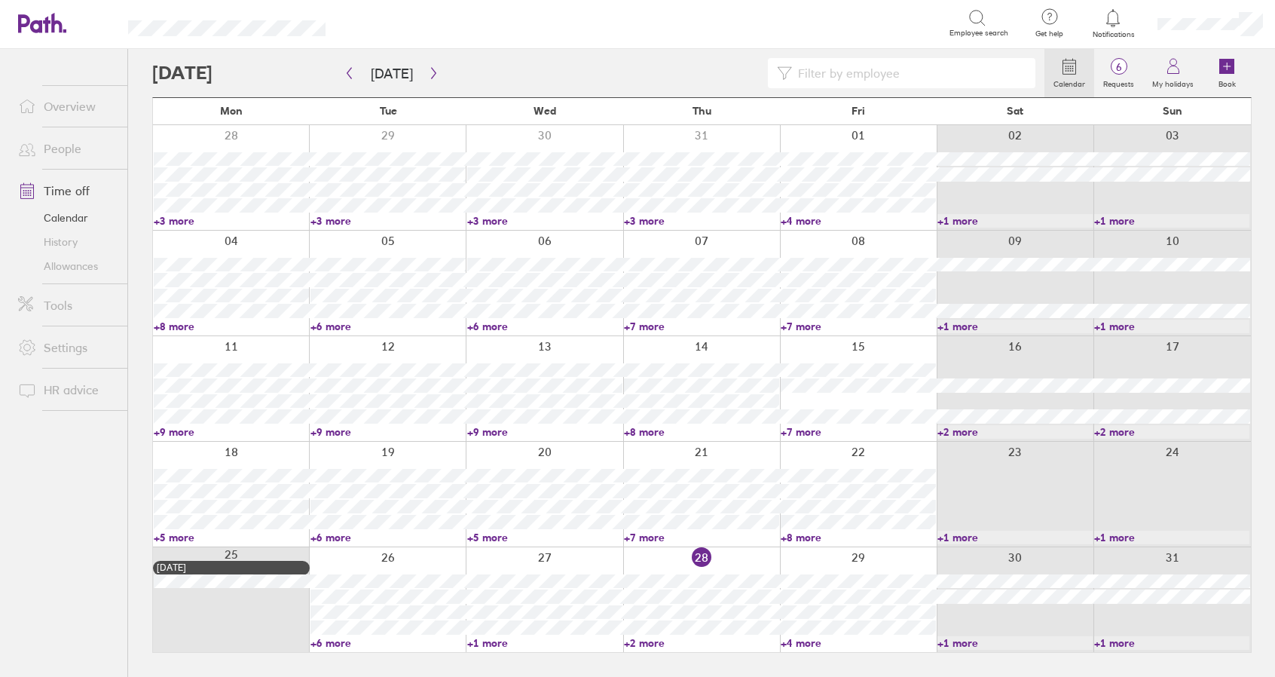
scroll to position [0, 0]
click at [648, 640] on link "+2 more" at bounding box center [707, 643] width 157 height 14
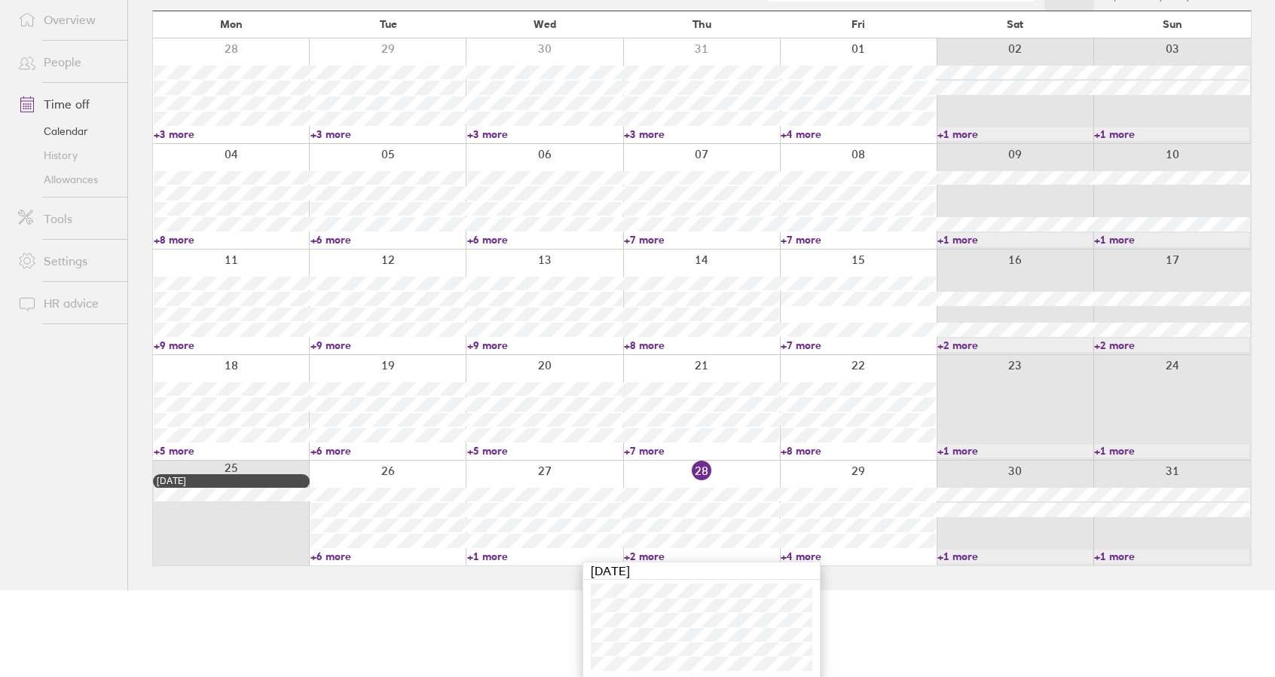
scroll to position [87, 0]
click at [644, 549] on link "+2 more" at bounding box center [701, 556] width 155 height 14
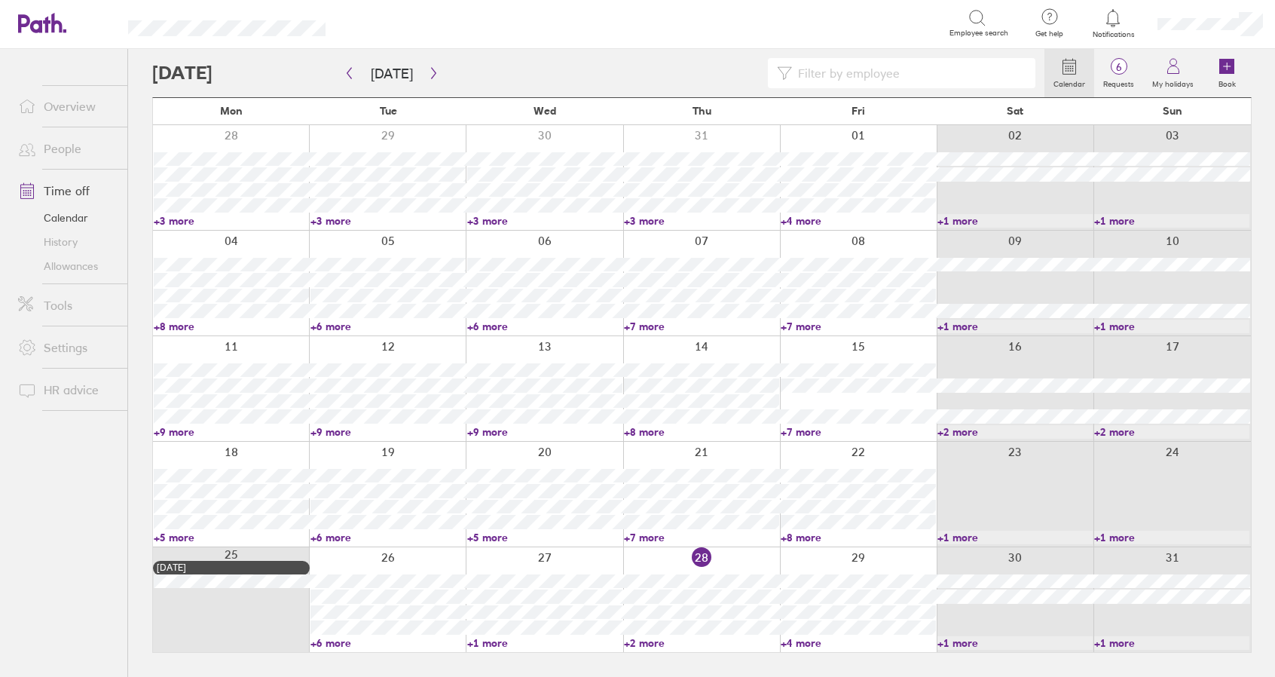
scroll to position [0, 0]
click at [813, 645] on link "+4 more" at bounding box center [866, 643] width 157 height 14
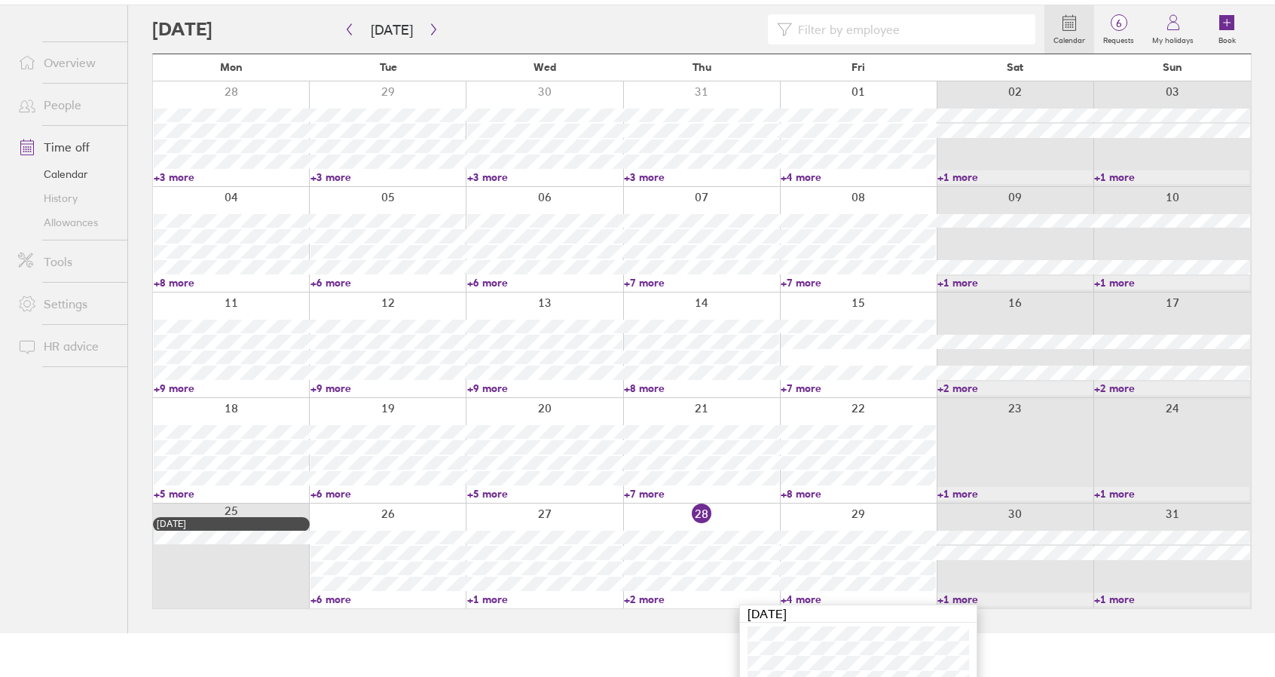
scroll to position [117, 0]
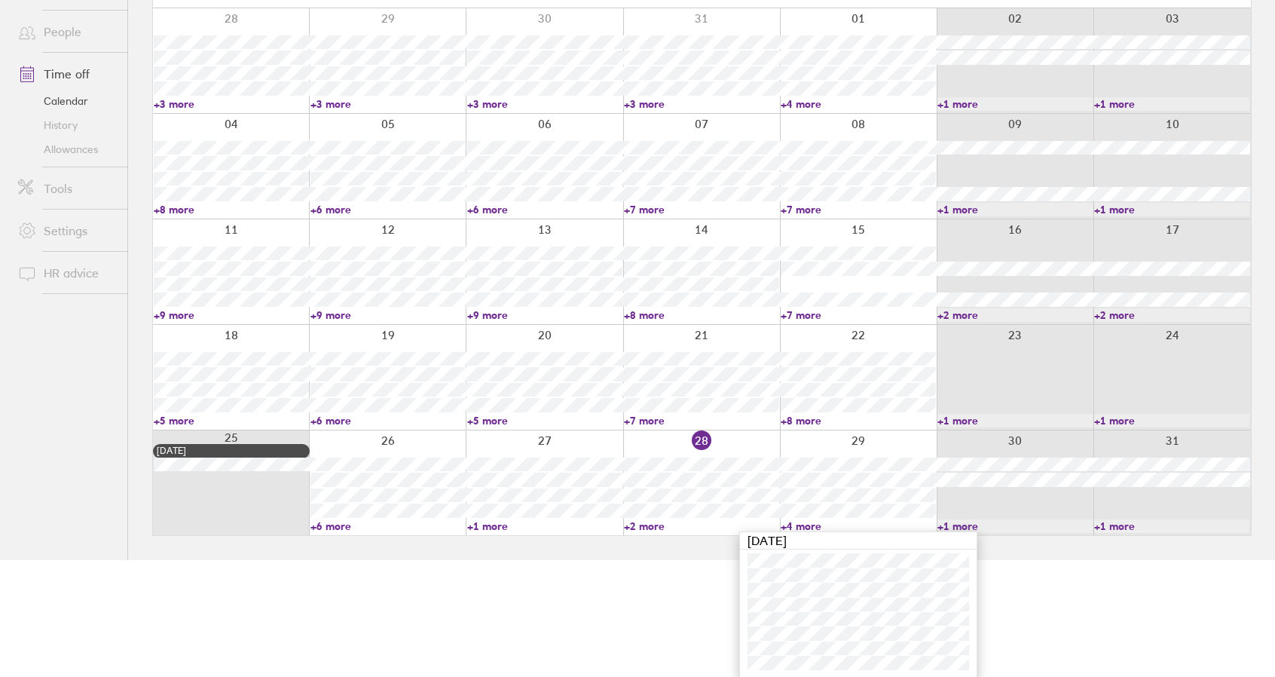
click at [798, 519] on link "+4 more" at bounding box center [858, 526] width 155 height 14
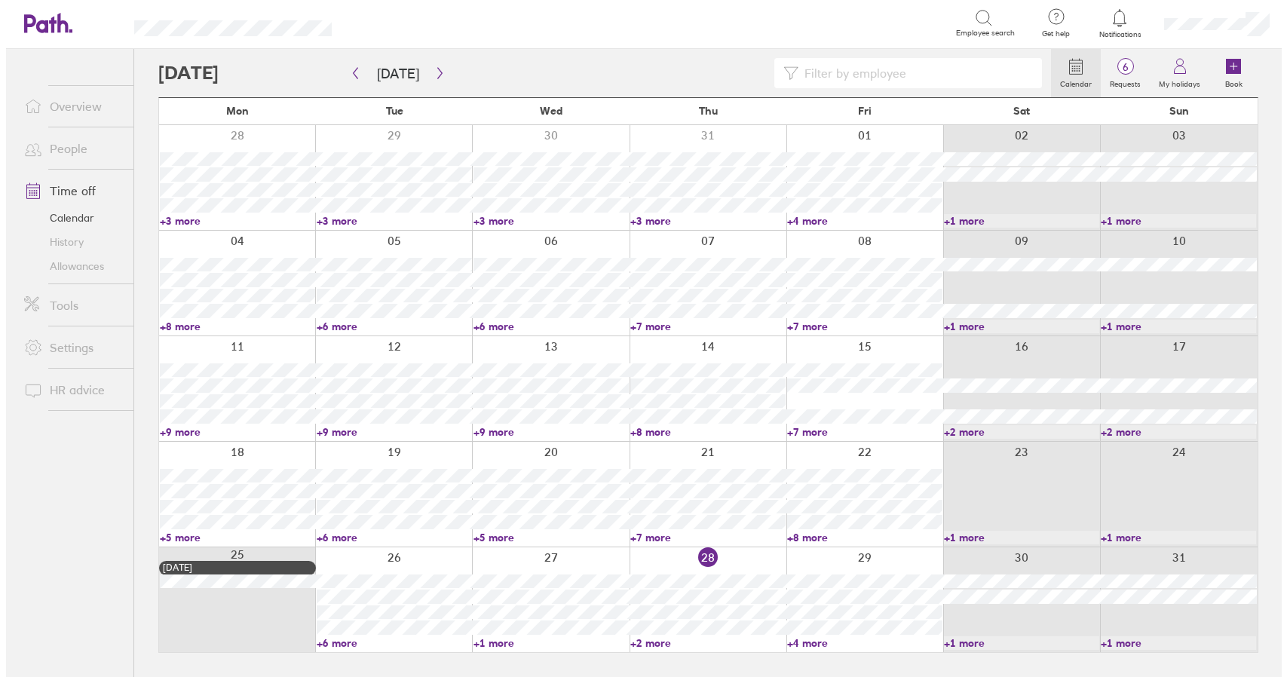
scroll to position [0, 0]
